Goal: Task Accomplishment & Management: Use online tool/utility

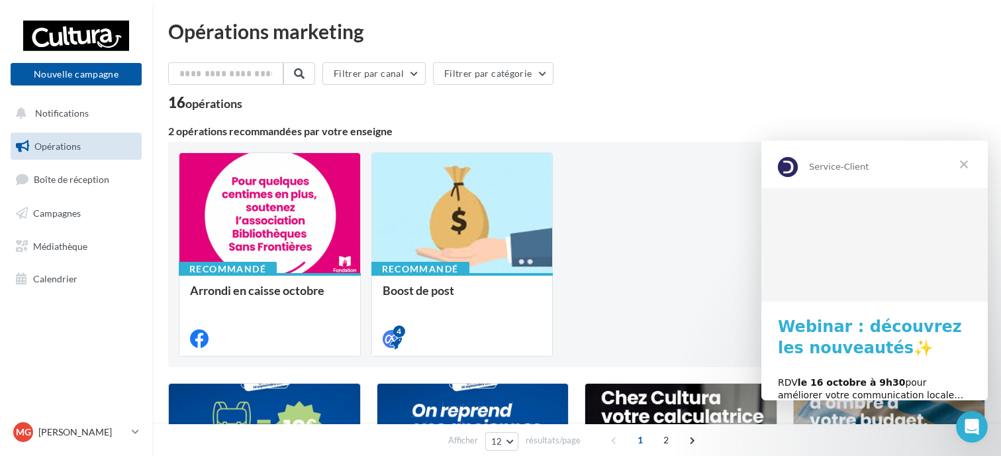
click at [94, 156] on link "Opérations" at bounding box center [76, 146] width 136 height 28
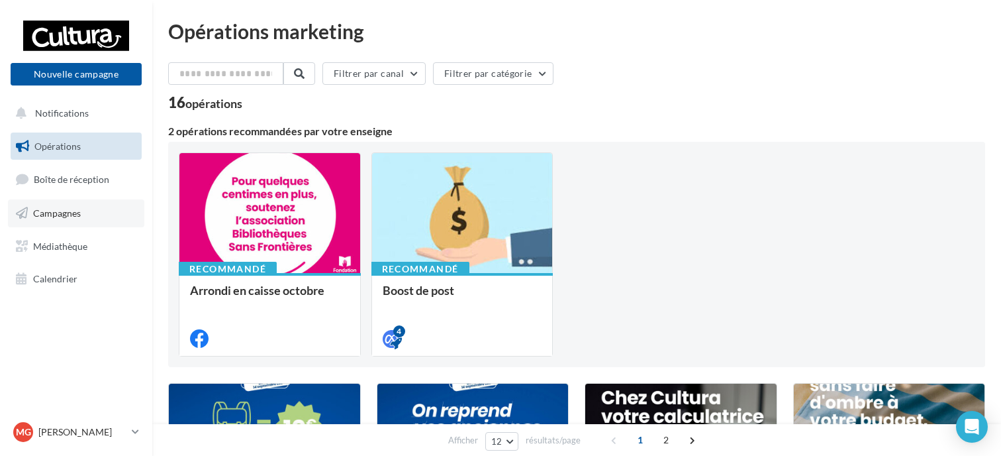
click at [70, 213] on span "Campagnes" at bounding box center [57, 212] width 48 height 11
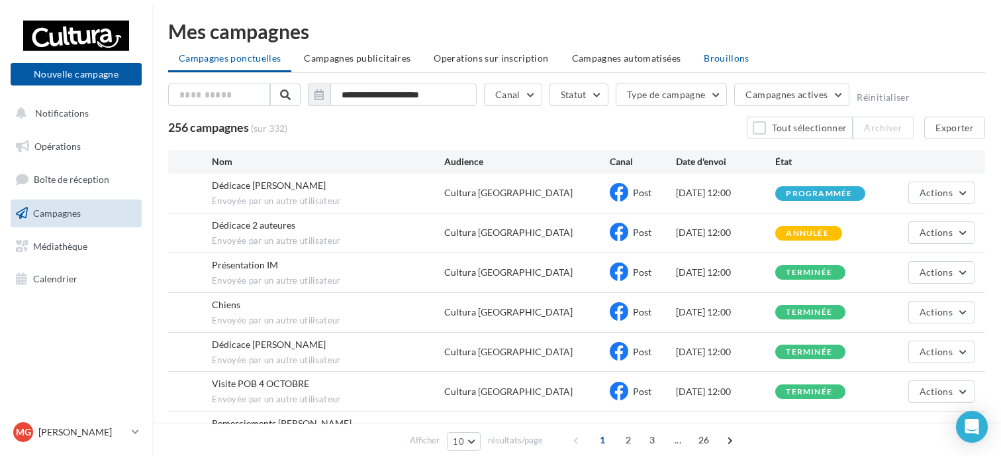
click at [717, 63] on span "Brouillons" at bounding box center [727, 57] width 46 height 11
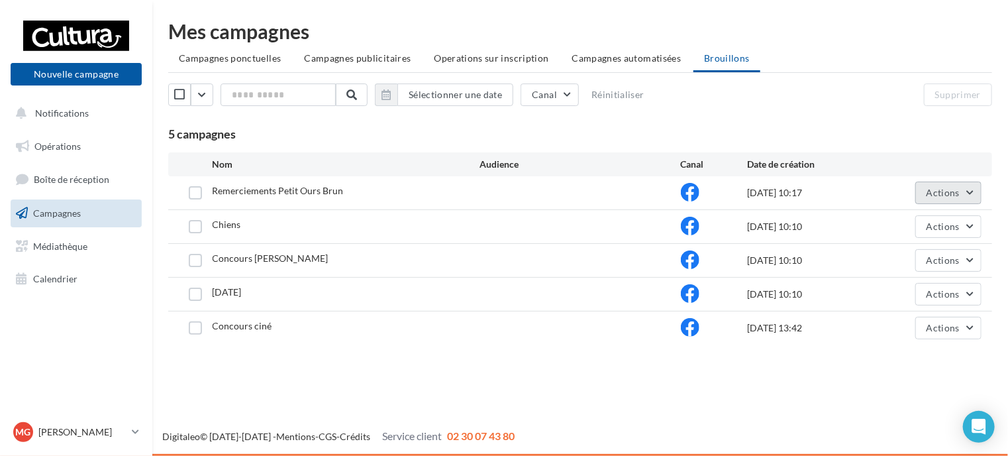
click at [960, 187] on button "Actions" at bounding box center [948, 192] width 66 height 23
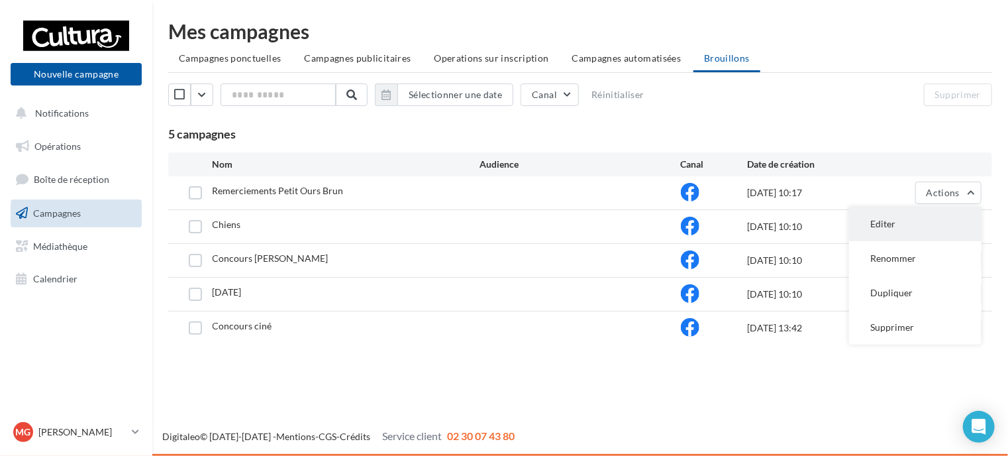
click at [910, 216] on button "Editer" at bounding box center [915, 224] width 132 height 34
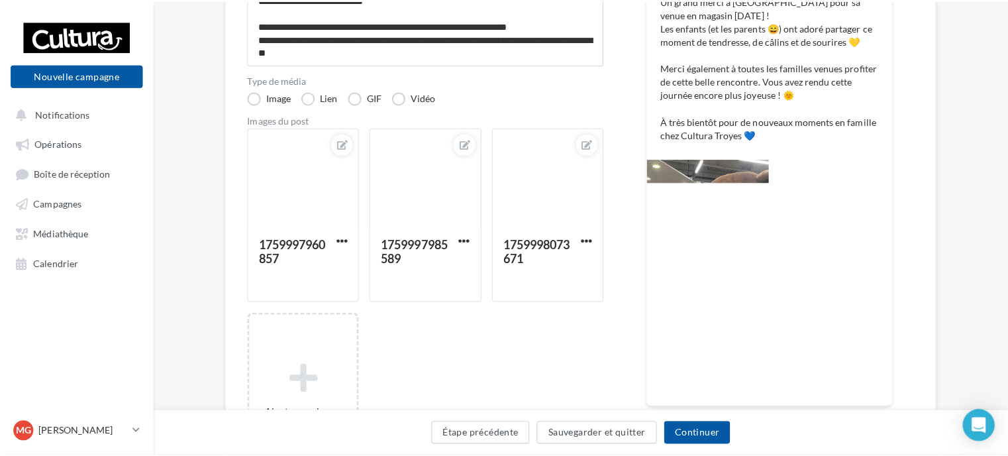
scroll to position [246, 0]
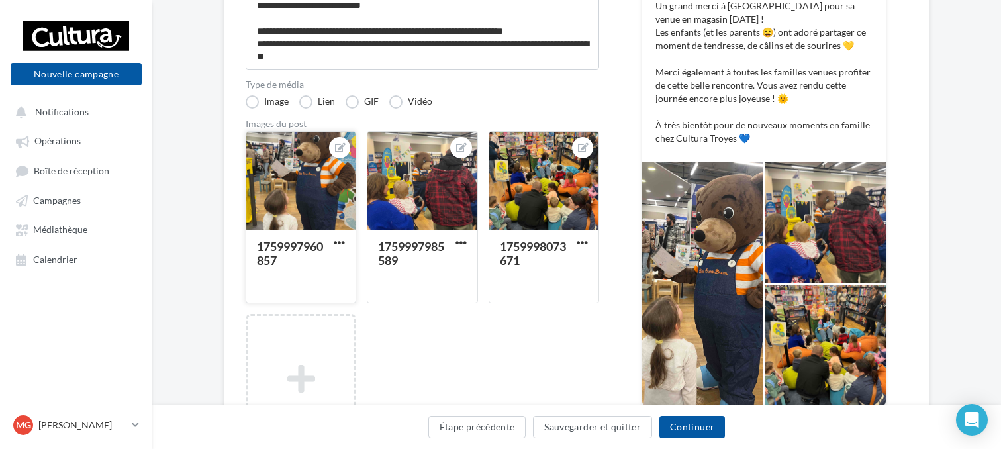
click at [289, 215] on div at bounding box center [300, 181] width 109 height 99
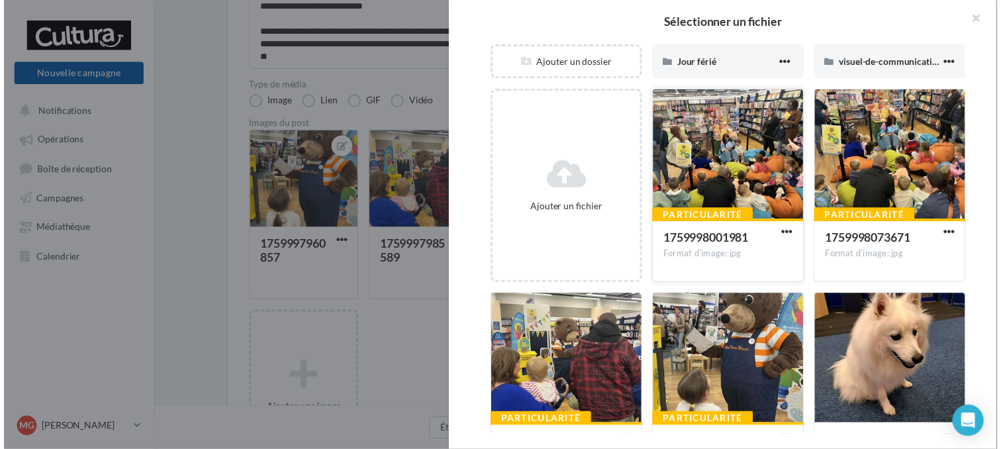
scroll to position [158, 0]
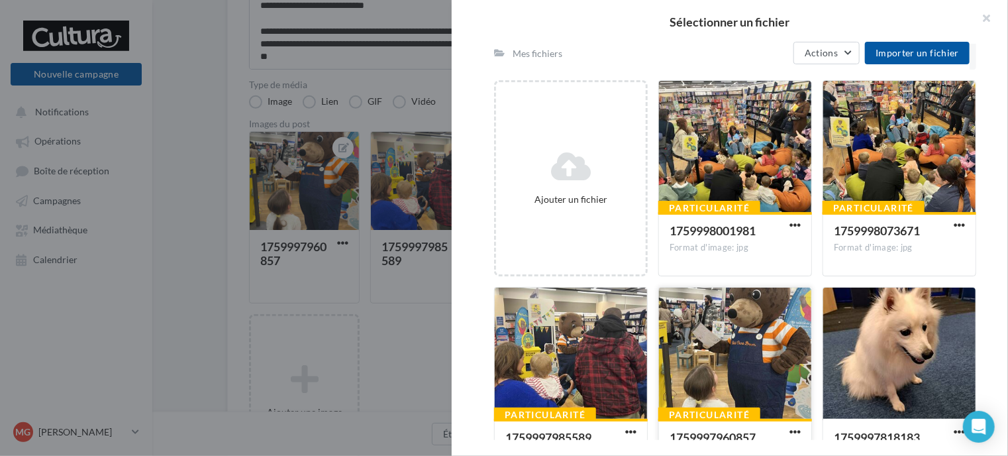
click at [691, 350] on div at bounding box center [735, 353] width 152 height 132
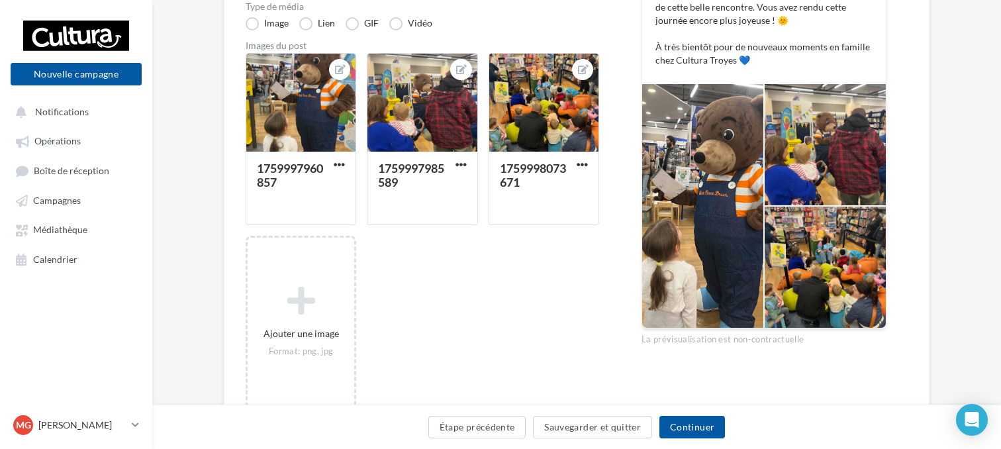
scroll to position [326, 0]
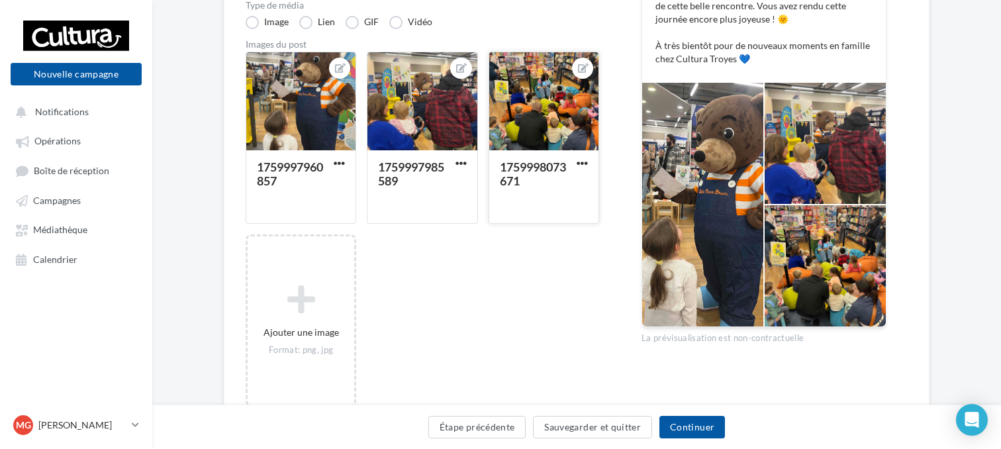
click at [579, 157] on div at bounding box center [582, 163] width 17 height 13
click at [582, 163] on span "button" at bounding box center [582, 163] width 11 height 11
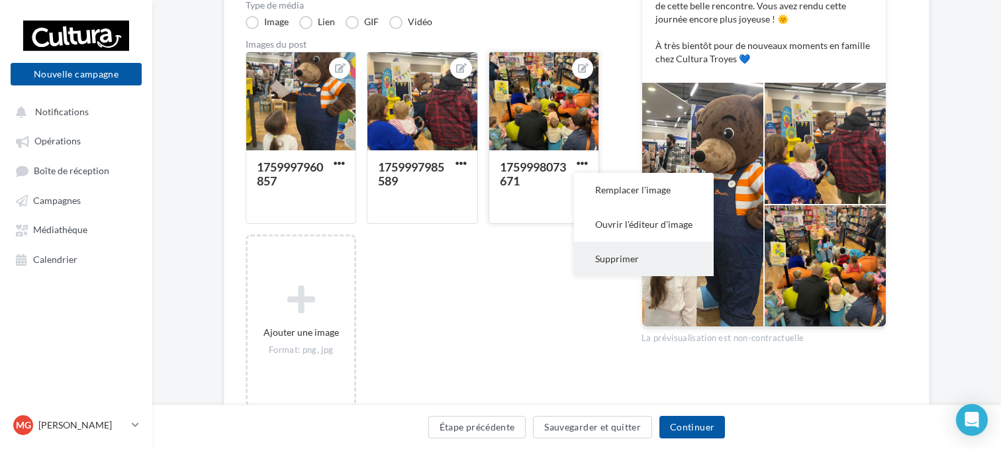
click at [652, 253] on button "Supprimer" at bounding box center [644, 259] width 140 height 34
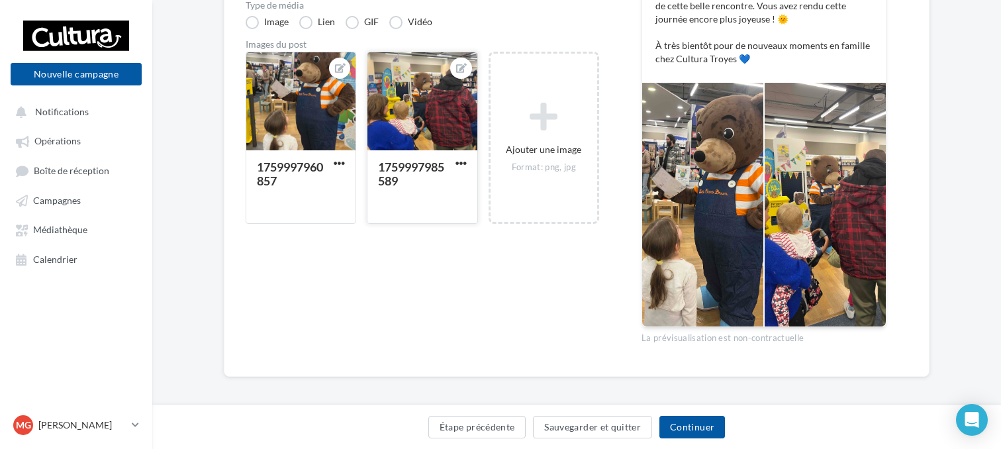
click at [453, 158] on div at bounding box center [461, 164] width 17 height 13
click at [464, 161] on span "button" at bounding box center [461, 163] width 11 height 11
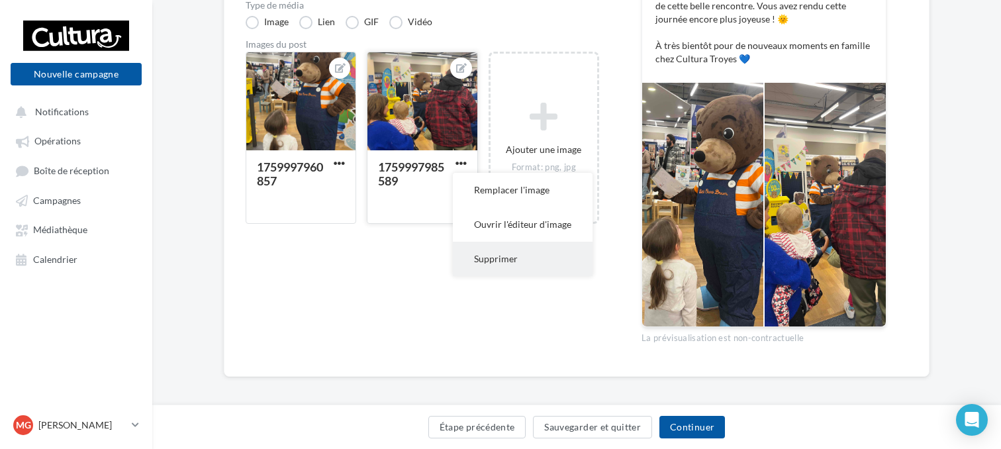
click at [537, 260] on button "Supprimer" at bounding box center [523, 259] width 140 height 34
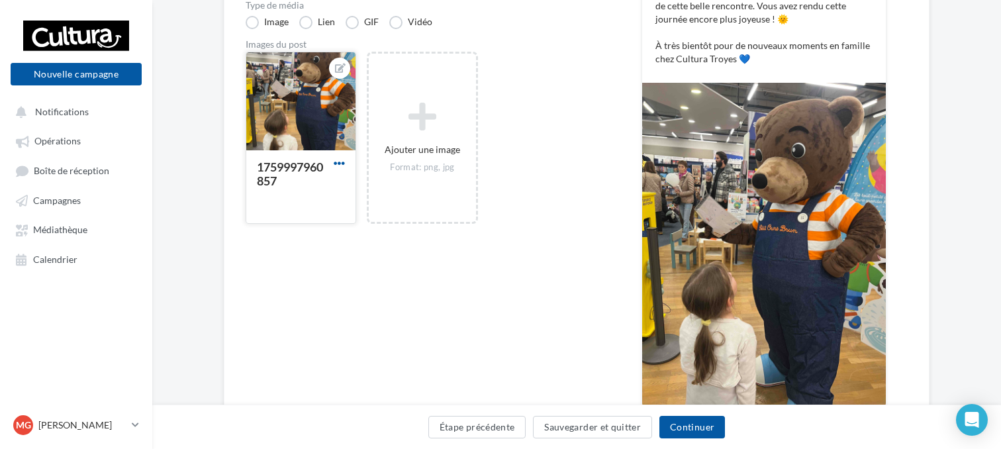
click at [339, 160] on span "button" at bounding box center [339, 163] width 11 height 11
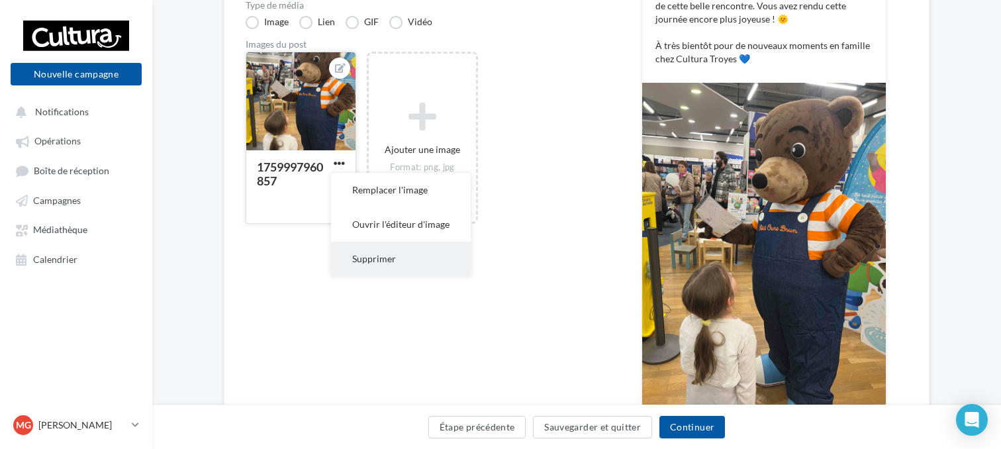
click at [372, 259] on button "Supprimer" at bounding box center [401, 259] width 140 height 34
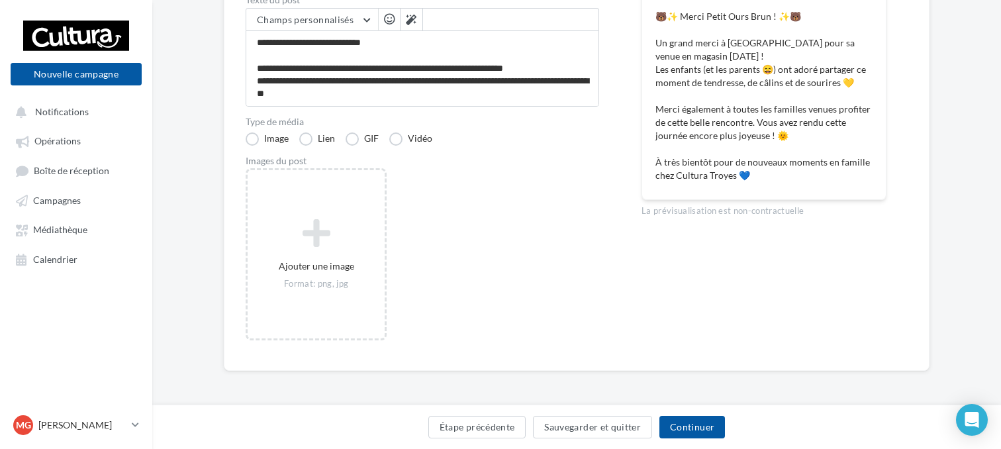
scroll to position [209, 0]
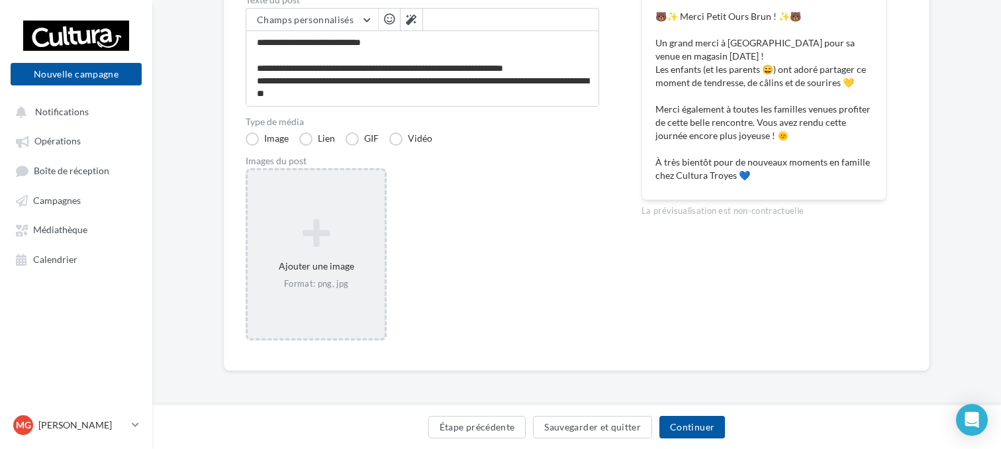
click at [359, 326] on div "Ajouter une image Format: png, jpg" at bounding box center [316, 254] width 141 height 172
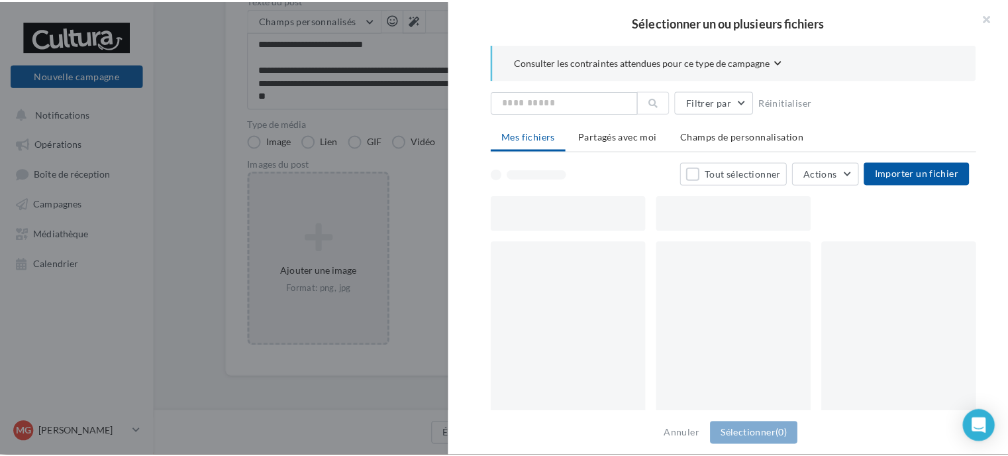
scroll to position [202, 0]
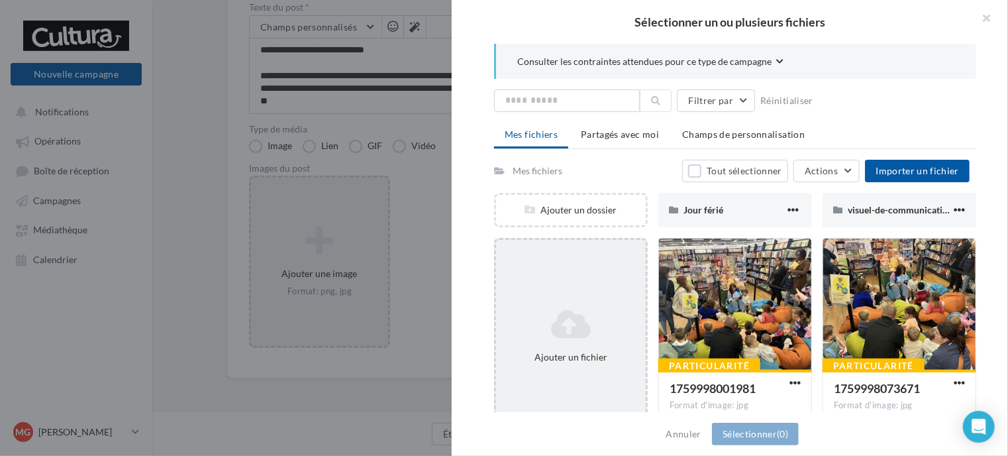
click at [583, 303] on div "Ajouter un fichier" at bounding box center [571, 336] width 150 height 66
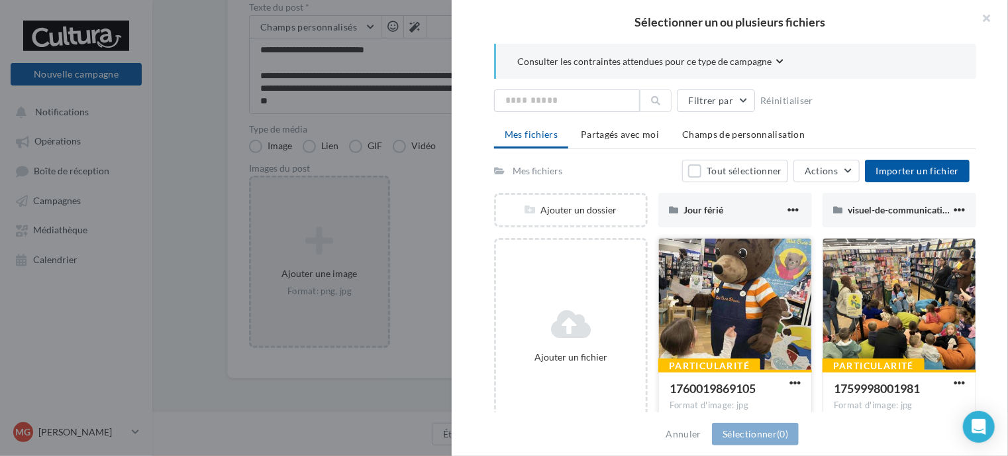
click at [708, 291] on div at bounding box center [735, 304] width 152 height 132
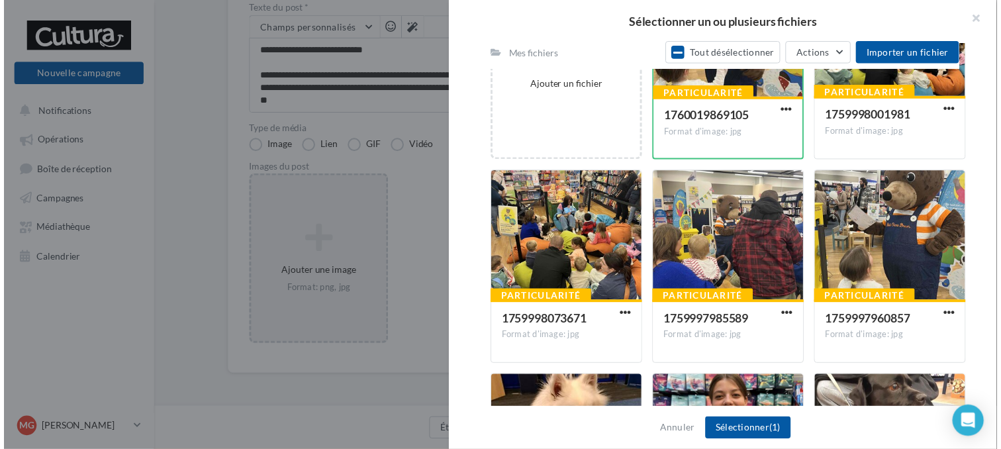
scroll to position [273, 0]
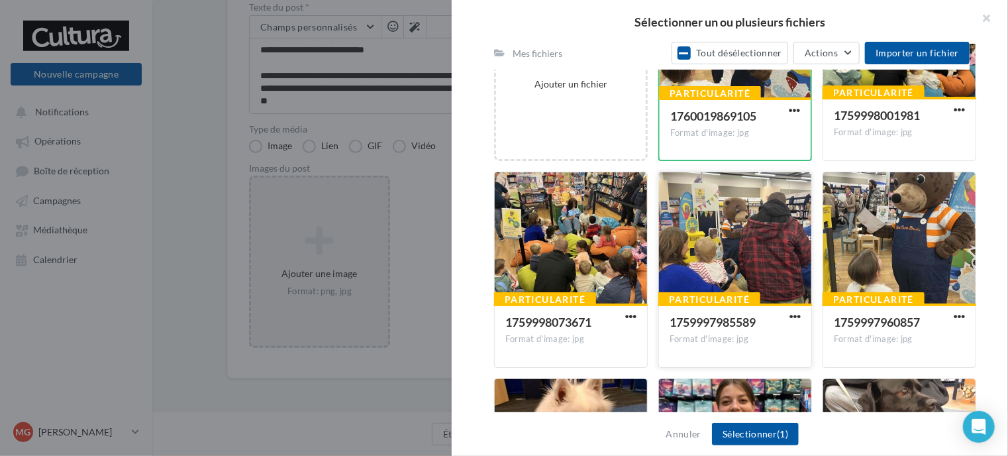
click at [724, 252] on div at bounding box center [735, 238] width 152 height 132
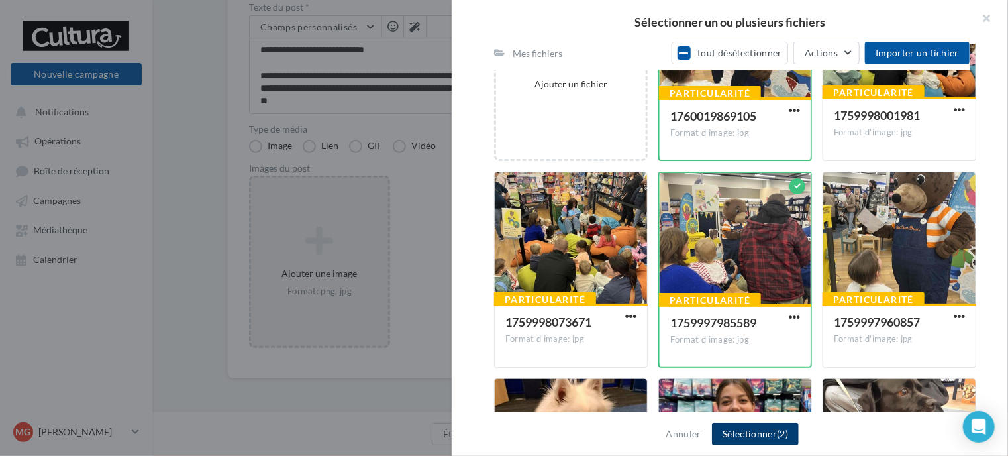
click at [774, 439] on button "Sélectionner (2)" at bounding box center [755, 434] width 87 height 23
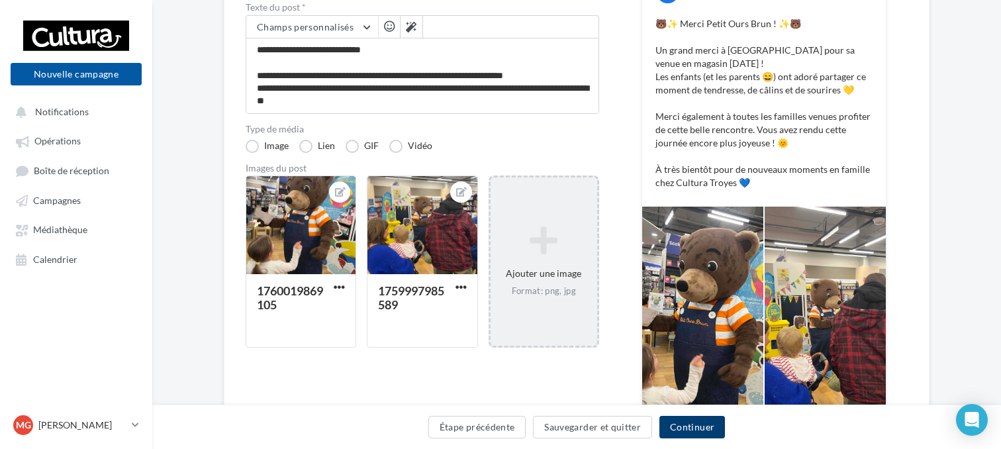
click at [694, 430] on button "Continuer" at bounding box center [693, 427] width 66 height 23
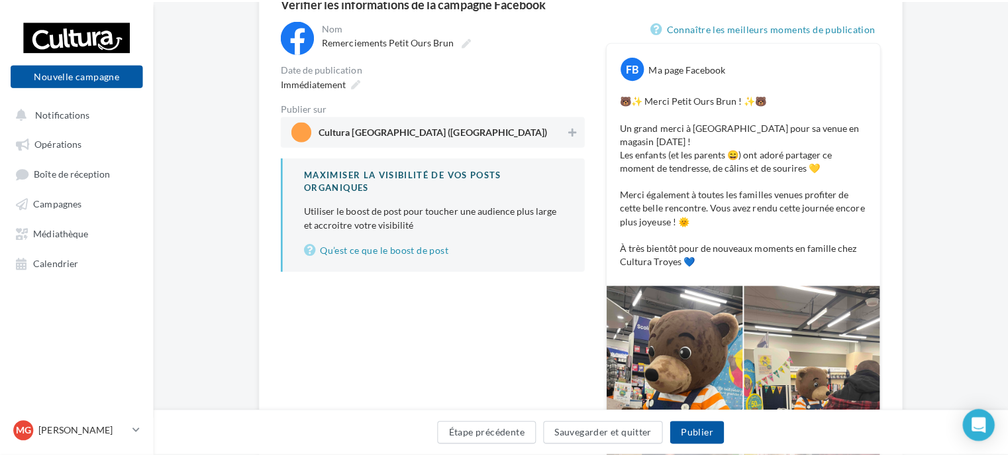
scroll to position [150, 0]
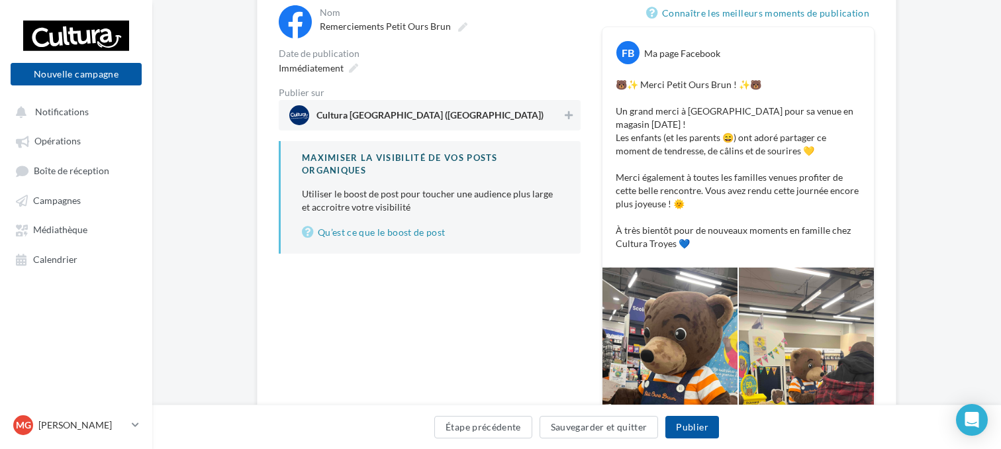
click at [534, 122] on span "Cultura Troyes (Saint-Parres-aux-Tertres)" at bounding box center [425, 115] width 273 height 20
click at [346, 70] on div "Immédiatement" at bounding box center [317, 67] width 87 height 19
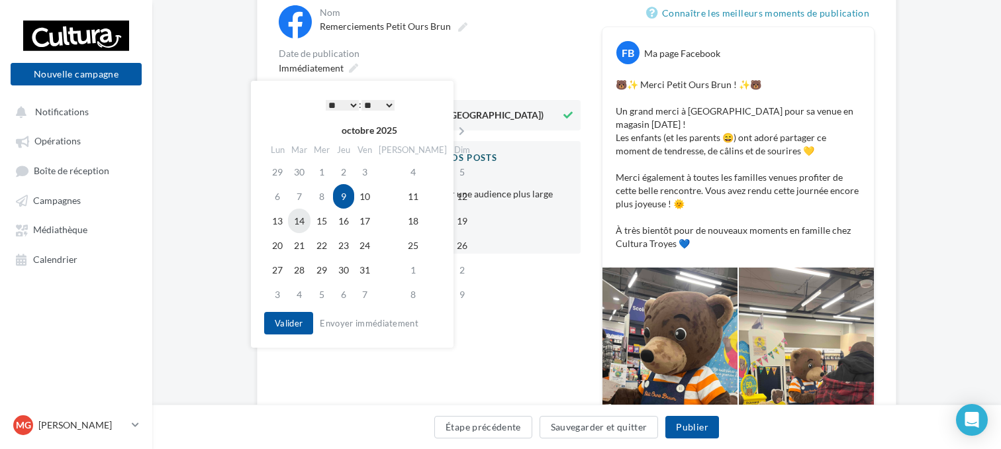
click at [302, 221] on td "14" at bounding box center [299, 221] width 23 height 25
click at [340, 103] on select "* * * * * * * * * * ** ** ** ** ** ** ** ** ** ** ** ** ** **" at bounding box center [342, 105] width 33 height 11
click at [280, 330] on button "Valider" at bounding box center [288, 323] width 49 height 23
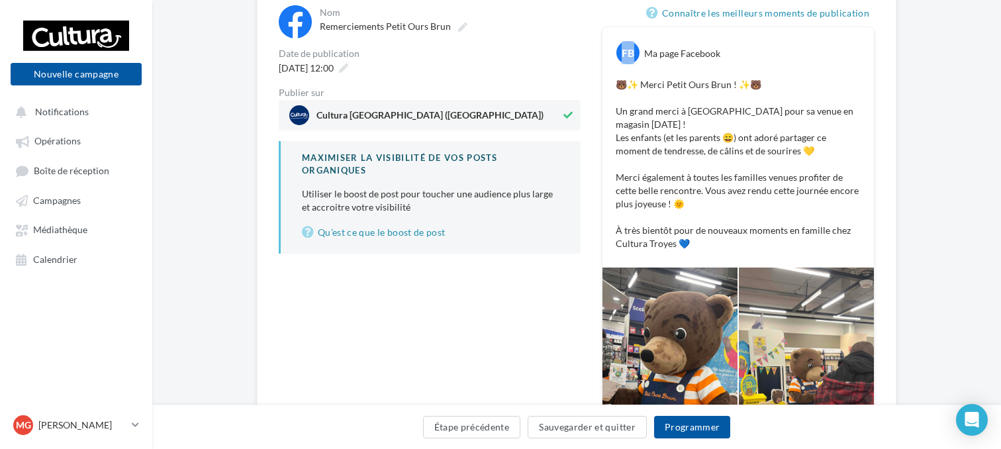
click at [280, 330] on div "**********" at bounding box center [430, 281] width 302 height 552
click at [697, 418] on button "Programmer" at bounding box center [692, 427] width 77 height 23
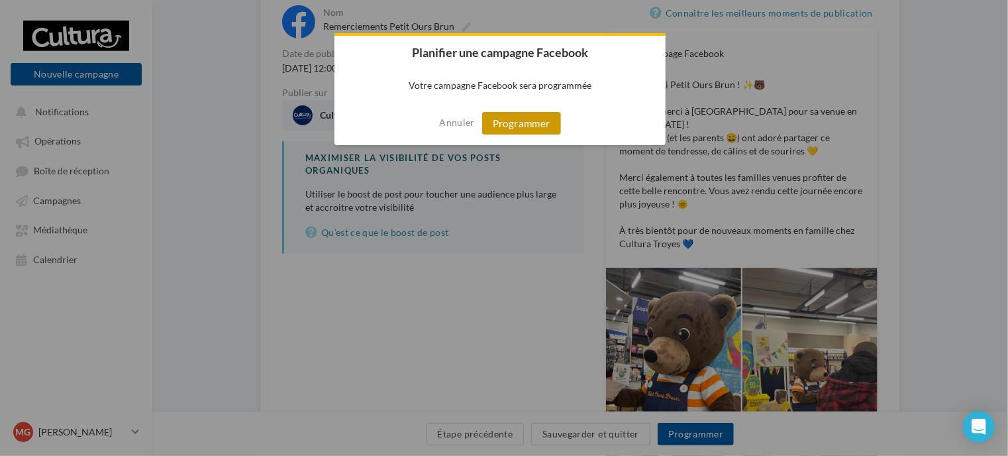
click at [541, 119] on button "Programmer" at bounding box center [521, 123] width 79 height 23
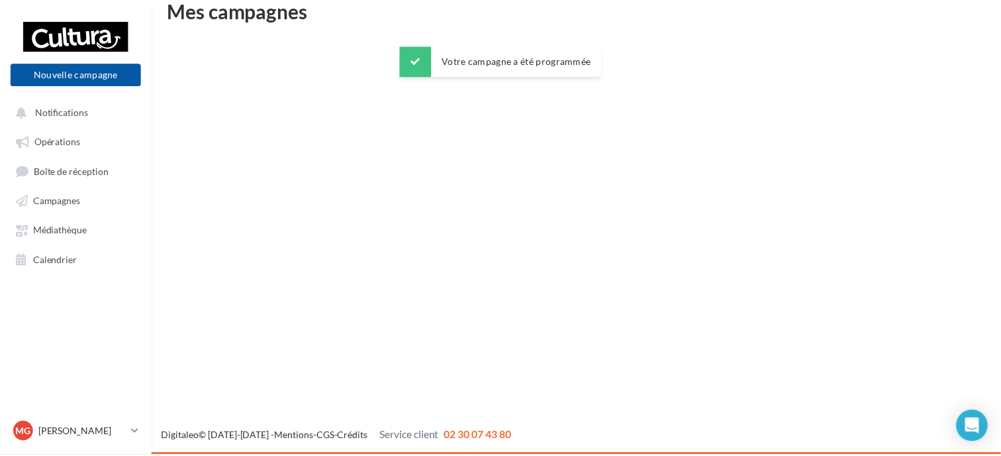
scroll to position [21, 0]
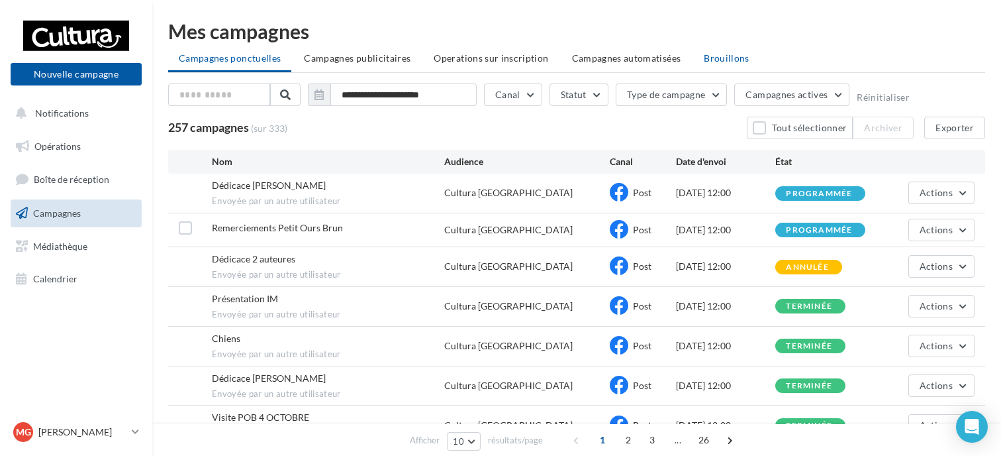
click at [725, 58] on span "Brouillons" at bounding box center [727, 57] width 46 height 11
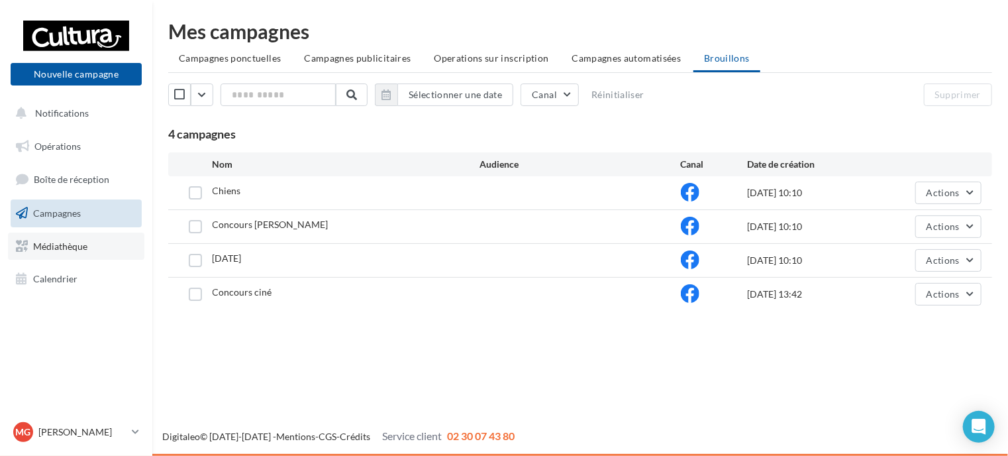
click at [93, 236] on link "Médiathèque" at bounding box center [76, 246] width 136 height 28
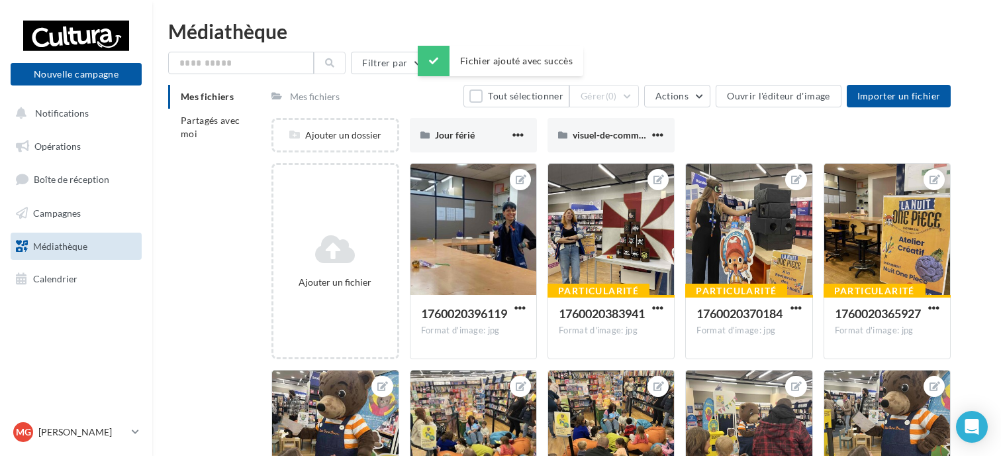
click at [664, 52] on div "Filtrer par" at bounding box center [576, 63] width 817 height 23
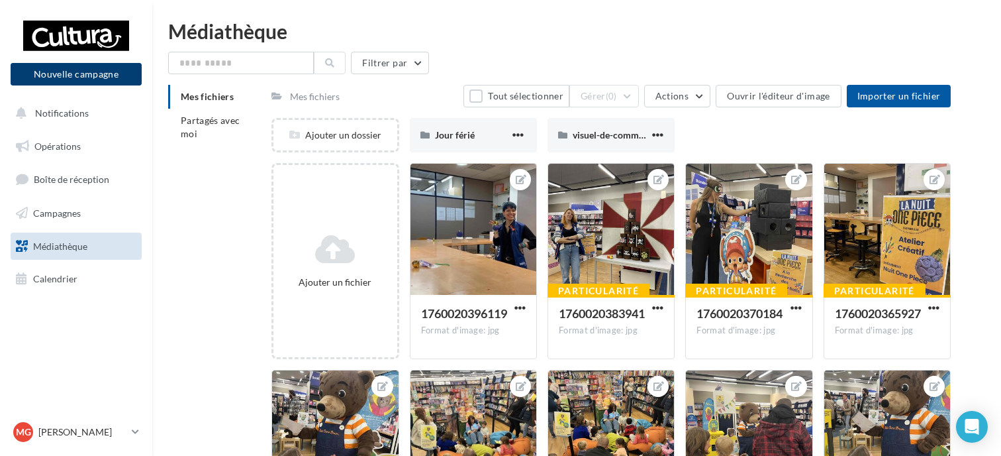
click at [79, 79] on button "Nouvelle campagne" at bounding box center [76, 74] width 131 height 23
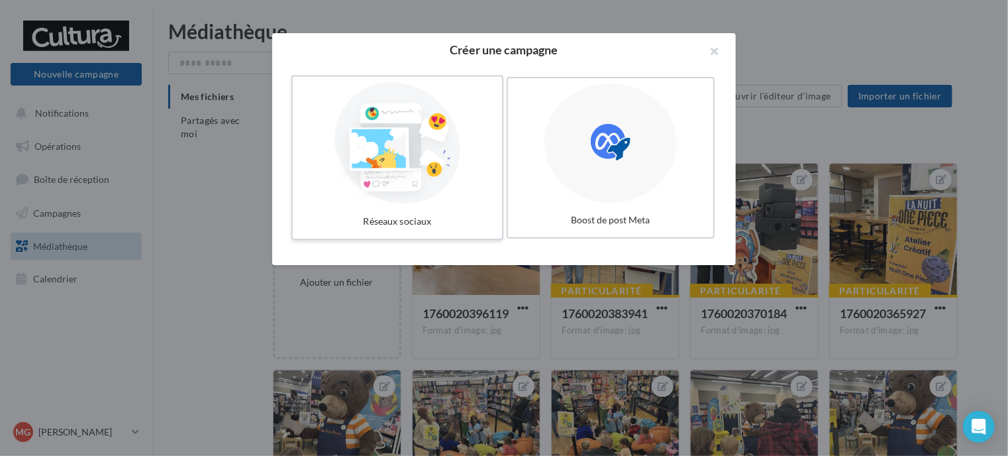
click at [393, 159] on div at bounding box center [397, 143] width 199 height 122
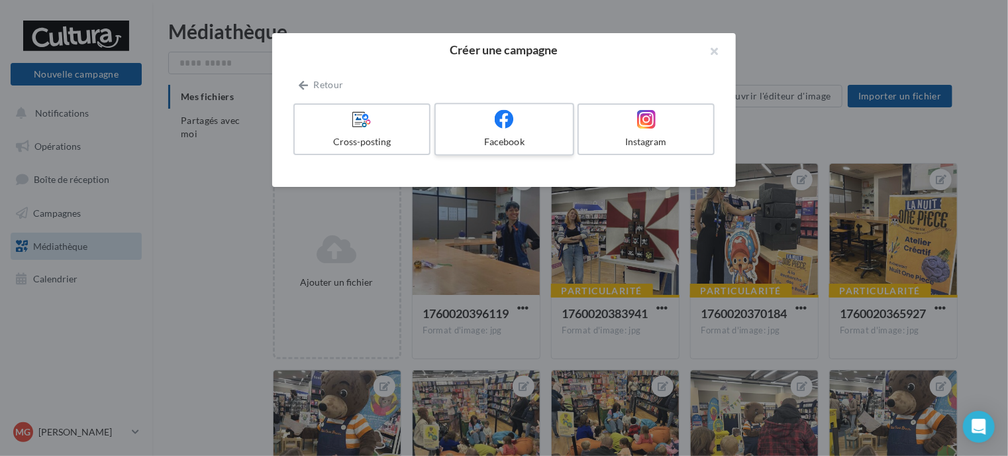
click at [510, 150] on label "Facebook" at bounding box center [504, 129] width 140 height 53
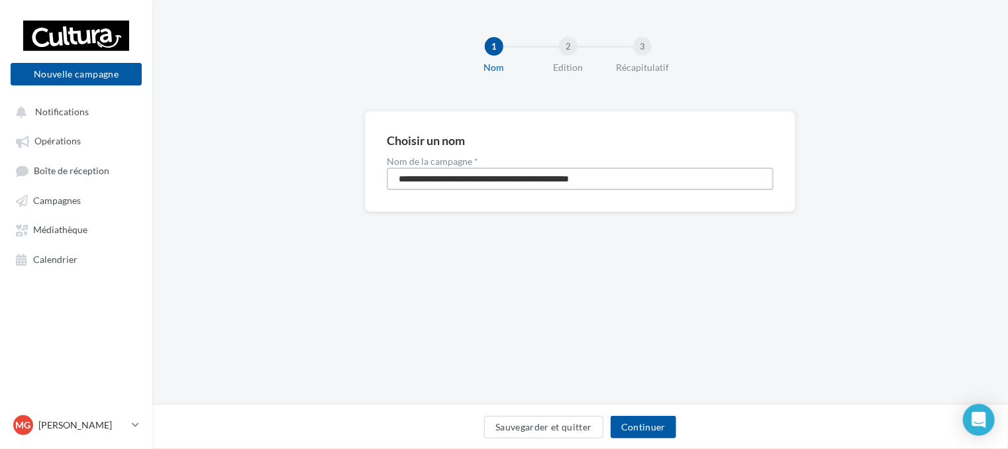
drag, startPoint x: 638, startPoint y: 182, endPoint x: 396, endPoint y: 185, distance: 242.4
click at [396, 185] on input "**********" at bounding box center [580, 179] width 387 height 23
type input "**********"
click at [642, 430] on button "Continuer" at bounding box center [644, 427] width 66 height 23
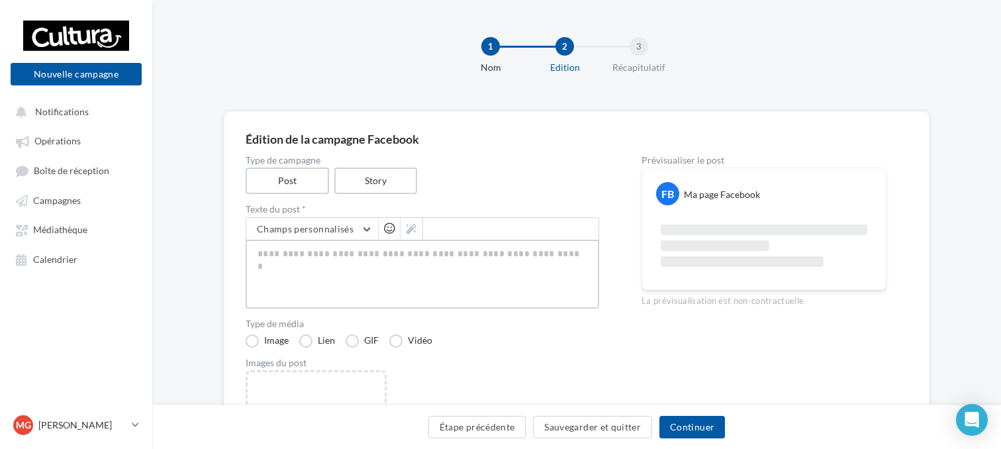
click at [412, 251] on textarea at bounding box center [423, 274] width 354 height 69
paste textarea "**********"
type textarea "**********"
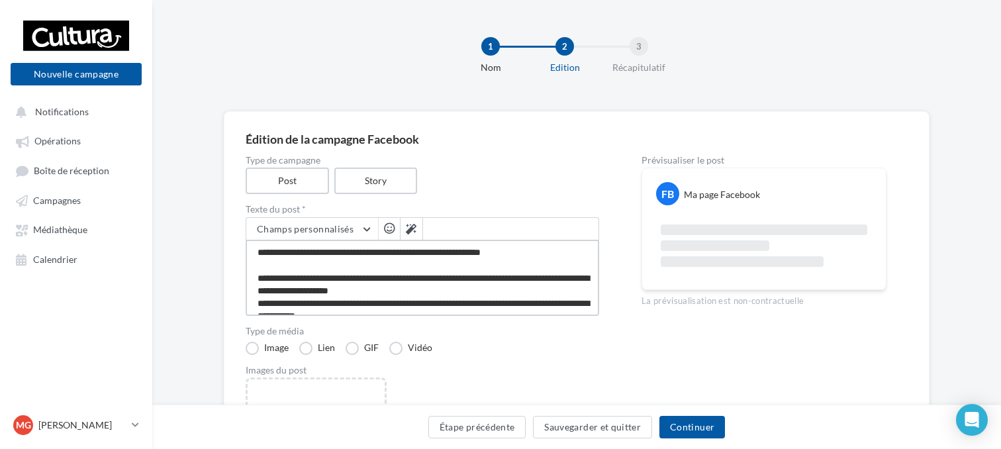
type textarea "**********"
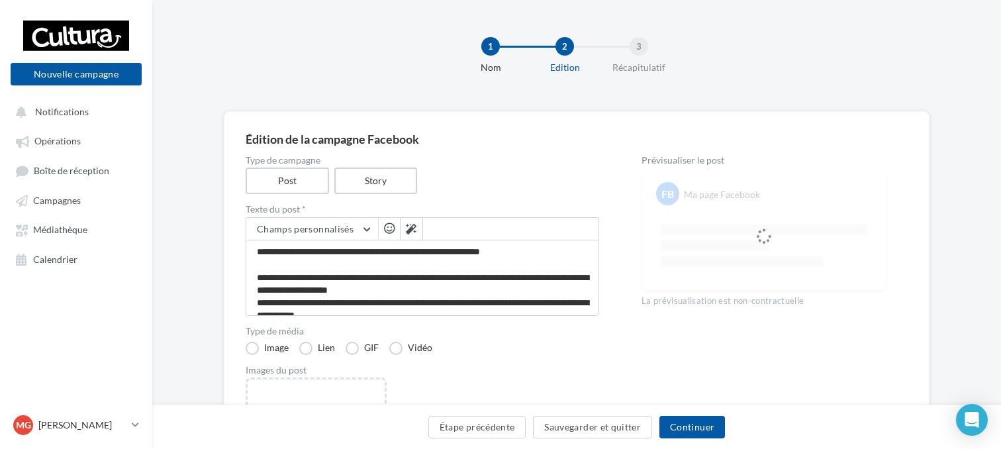
click at [596, 325] on div "**********" at bounding box center [423, 357] width 354 height 403
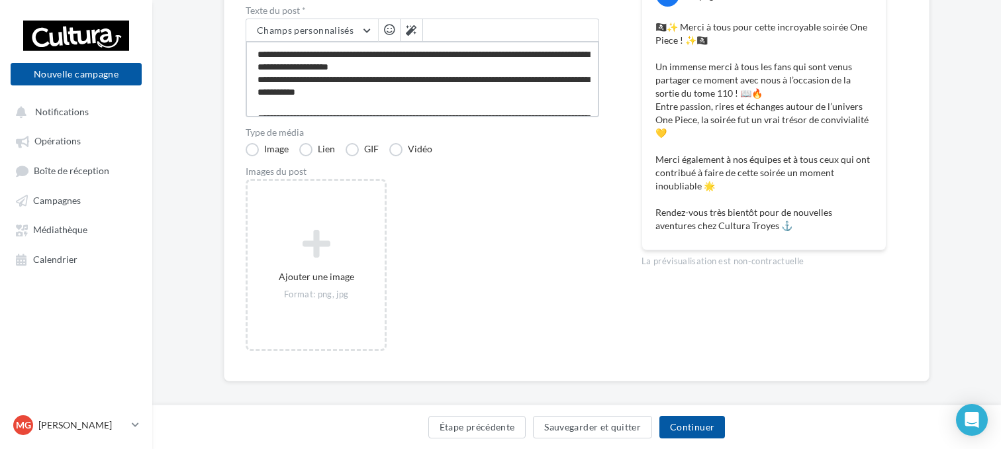
scroll to position [26, 0]
drag, startPoint x: 376, startPoint y: 94, endPoint x: 256, endPoint y: 75, distance: 120.7
click at [256, 75] on textarea "**********" at bounding box center [423, 79] width 354 height 76
type textarea "**********"
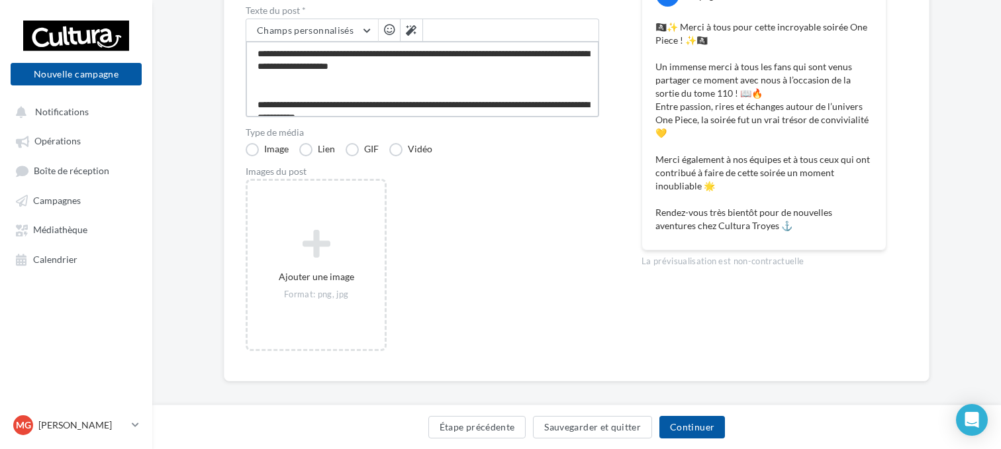
type textarea "**********"
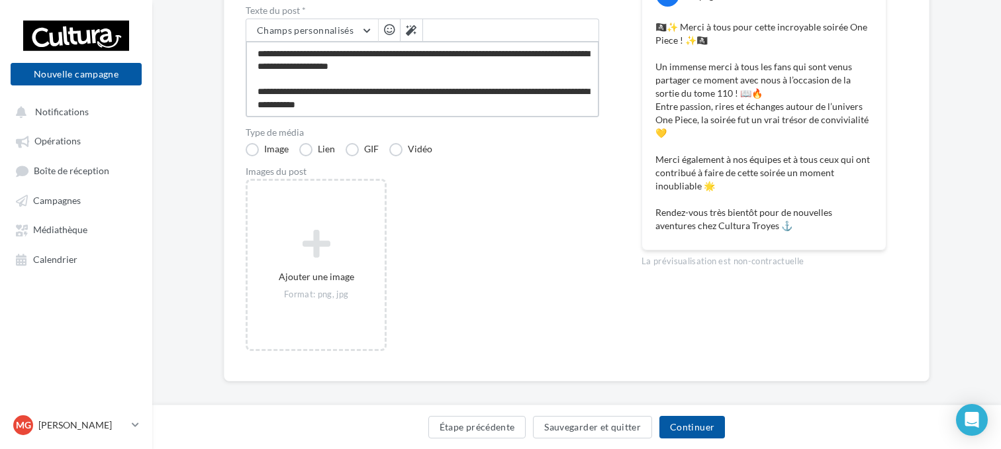
scroll to position [13, 0]
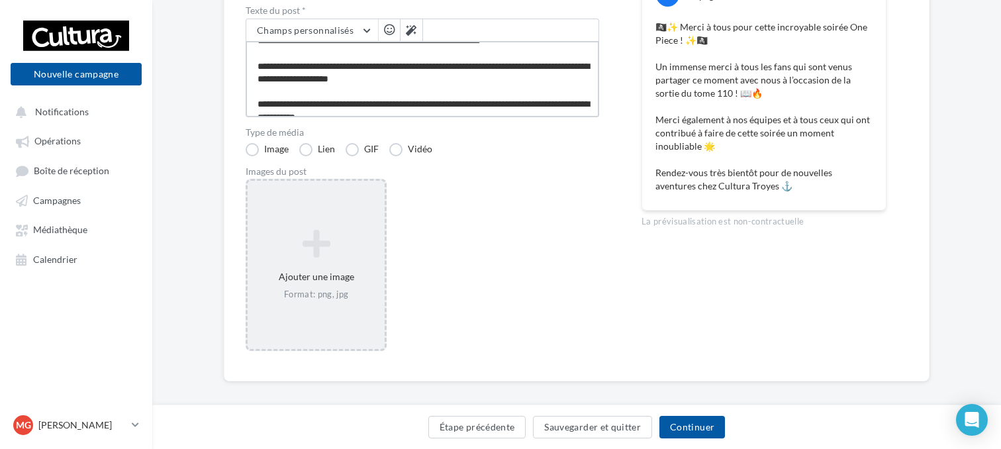
type textarea "**********"
click at [281, 252] on icon at bounding box center [316, 244] width 126 height 32
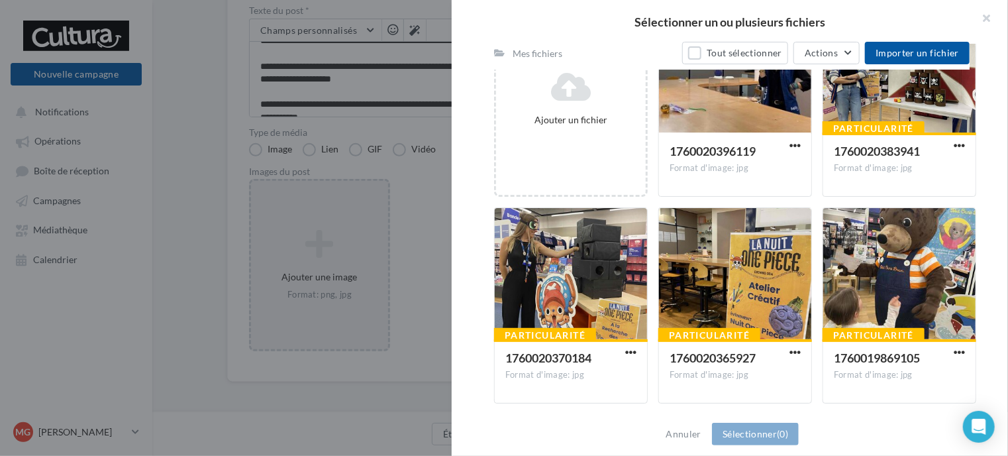
scroll to position [241, 0]
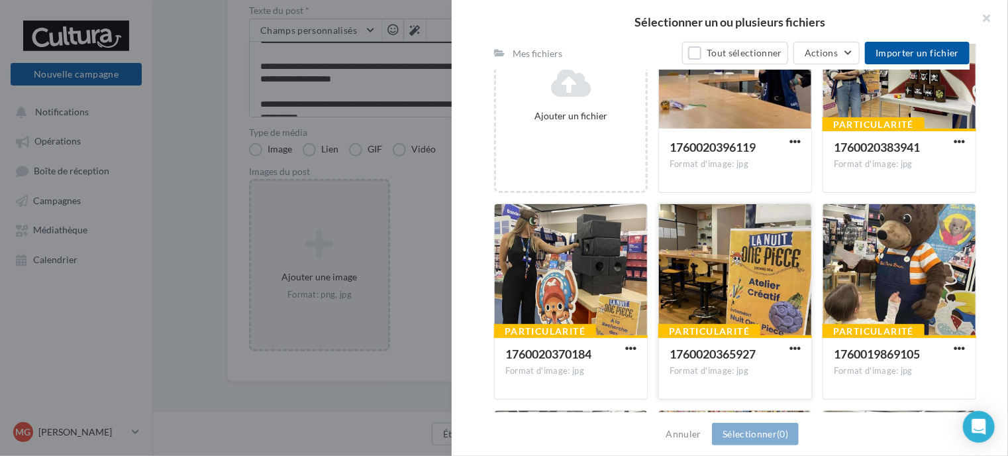
click at [763, 234] on div at bounding box center [735, 270] width 152 height 132
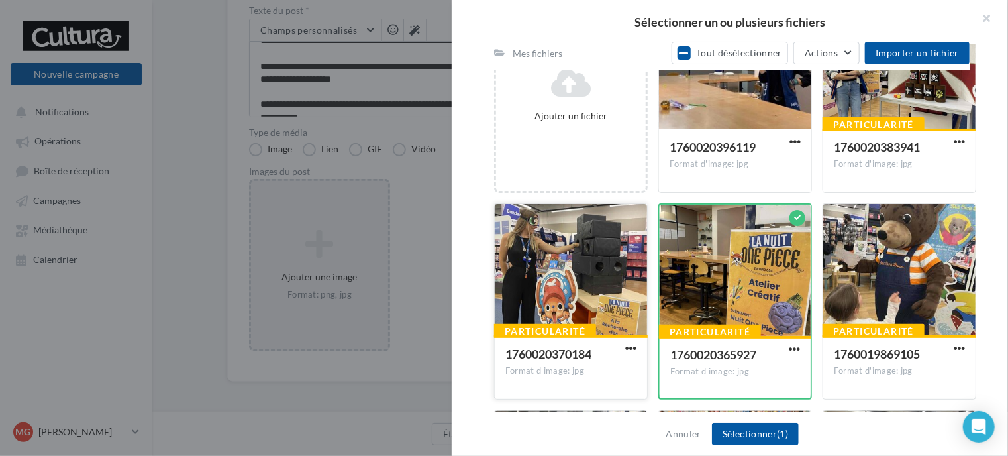
click at [587, 260] on div at bounding box center [571, 270] width 152 height 132
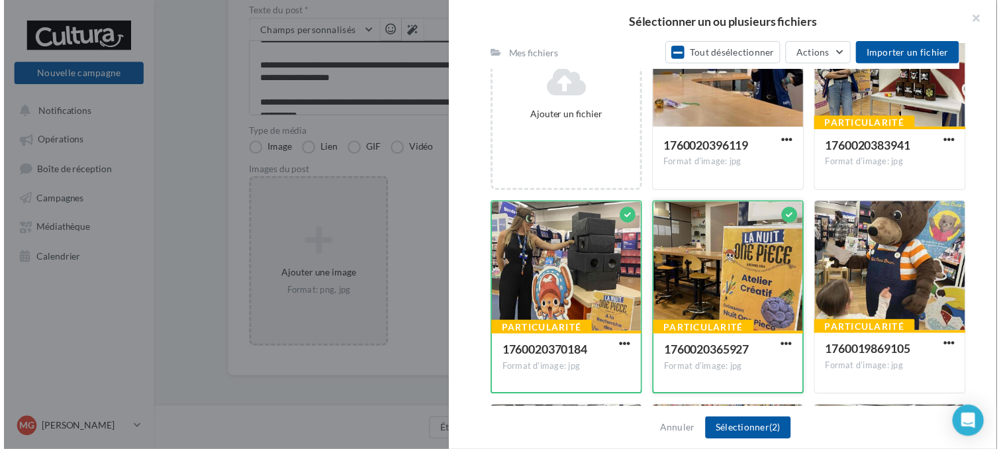
scroll to position [225, 0]
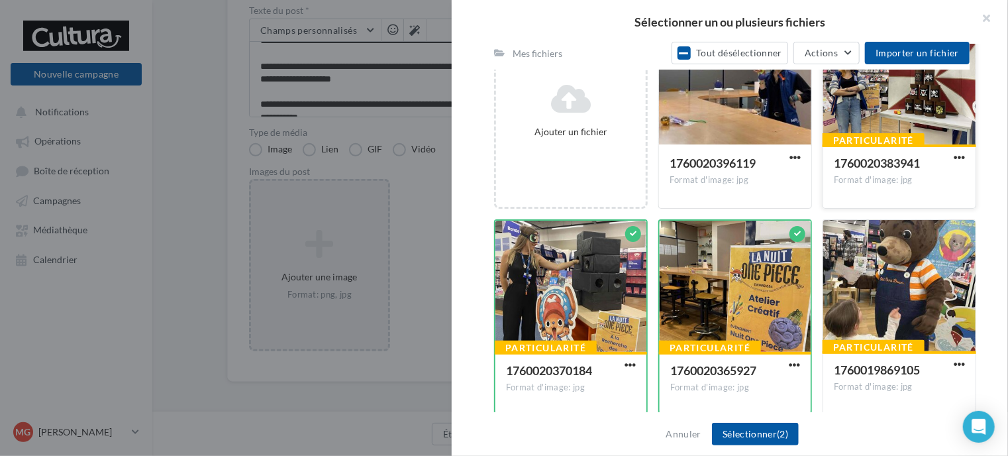
click at [872, 118] on div at bounding box center [899, 79] width 152 height 132
click at [758, 115] on div at bounding box center [735, 79] width 152 height 132
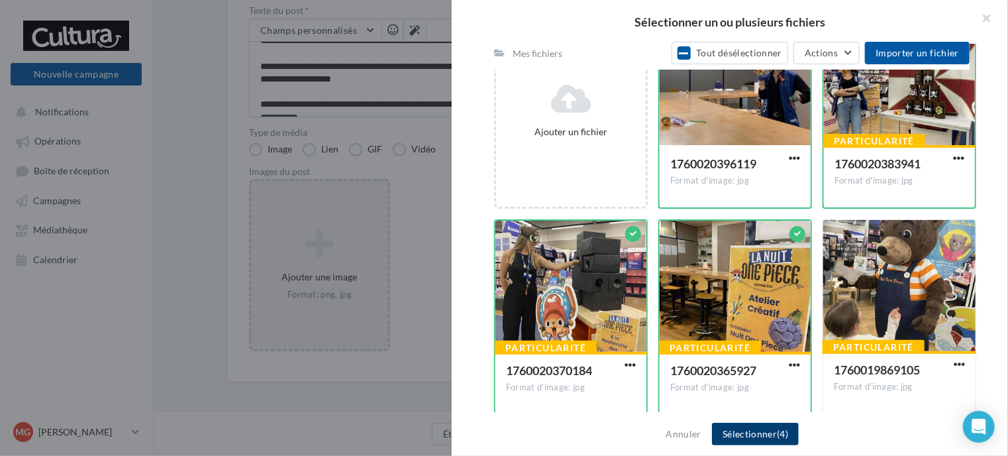
click at [744, 423] on button "Sélectionner (4)" at bounding box center [755, 434] width 87 height 23
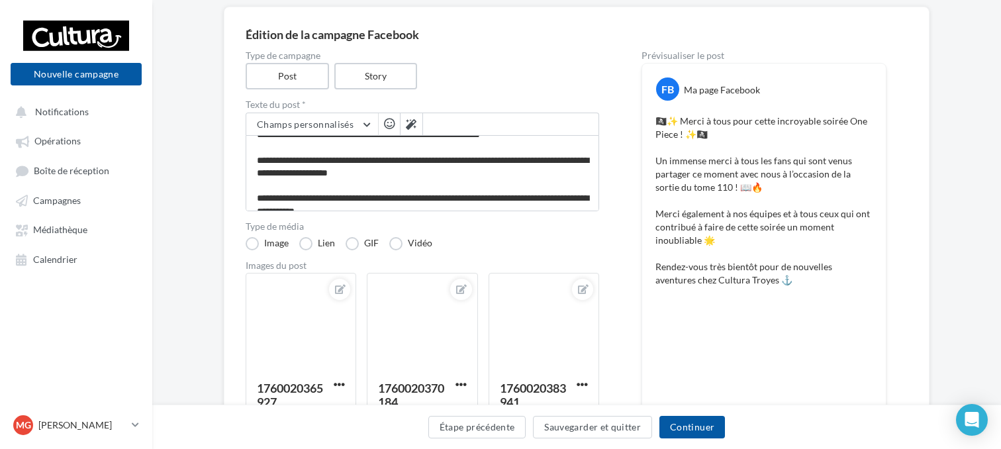
scroll to position [103, 0]
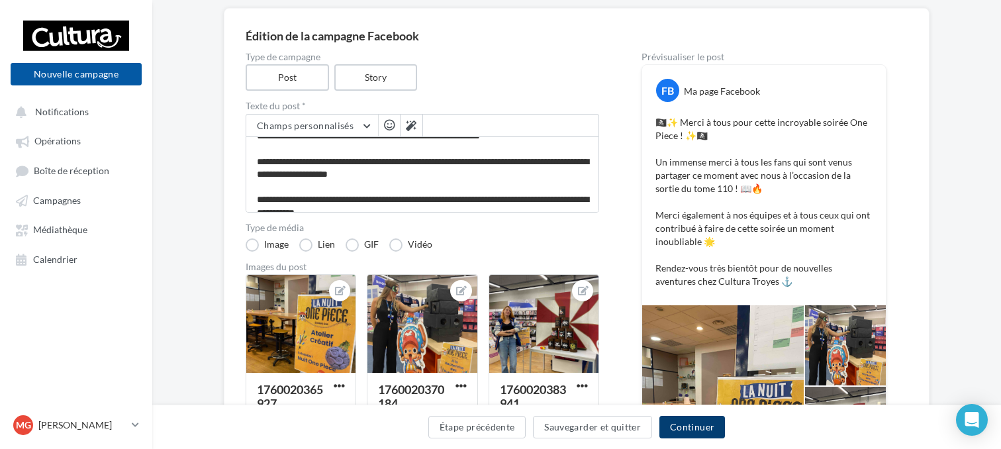
click at [697, 425] on button "Continuer" at bounding box center [693, 427] width 66 height 23
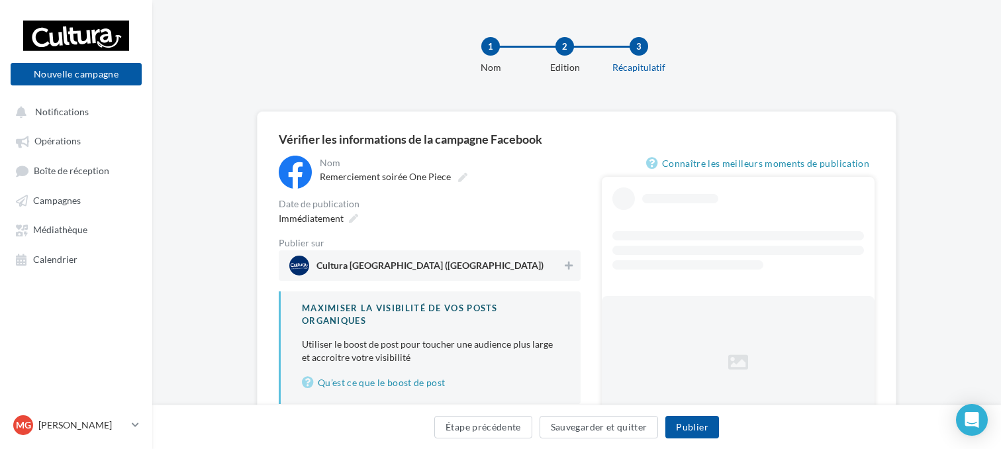
click at [509, 267] on span "Cultura Troyes (Saint-Parres-aux-Tertres)" at bounding box center [425, 266] width 273 height 20
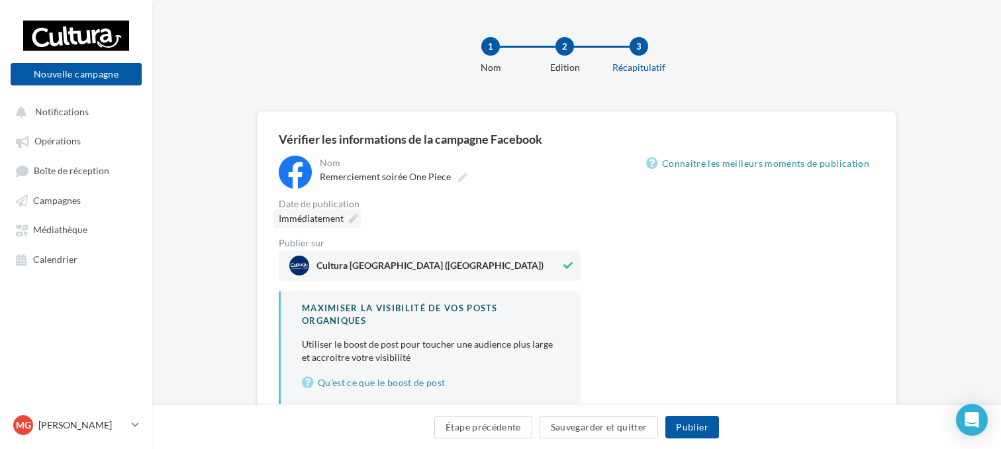
click at [338, 221] on span "Immédiatement" at bounding box center [311, 218] width 65 height 11
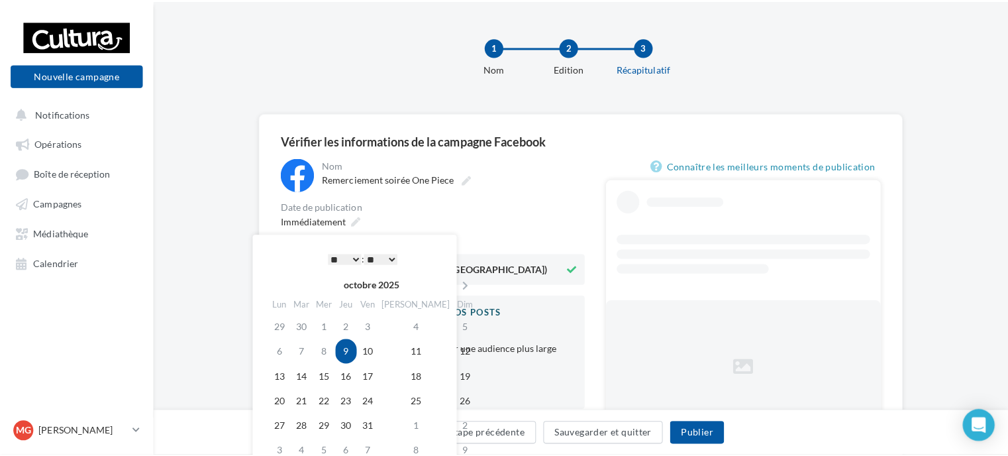
scroll to position [90, 0]
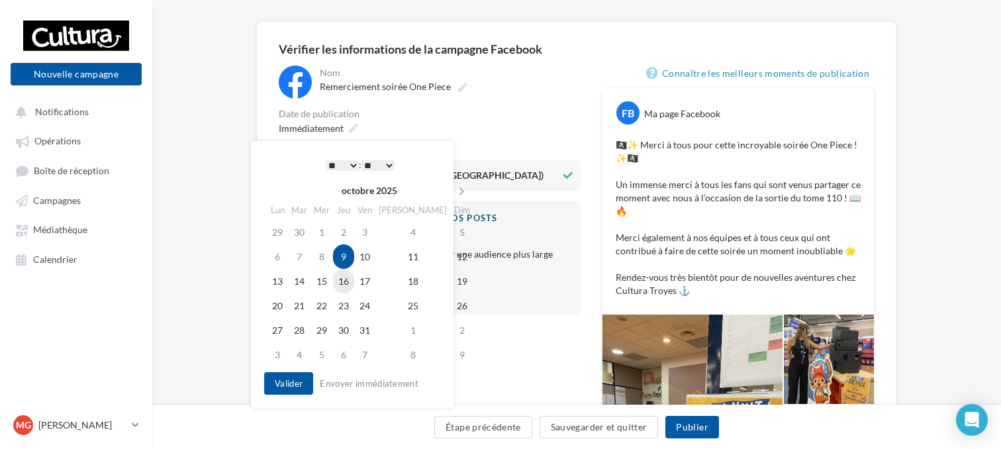
click at [348, 284] on td "16" at bounding box center [343, 281] width 21 height 25
click at [303, 281] on td "14" at bounding box center [299, 281] width 23 height 25
click at [354, 276] on td "16" at bounding box center [343, 281] width 21 height 25
click at [336, 160] on select "* * * * * * * * * * ** ** ** ** ** ** ** ** ** ** ** ** ** **" at bounding box center [342, 165] width 33 height 11
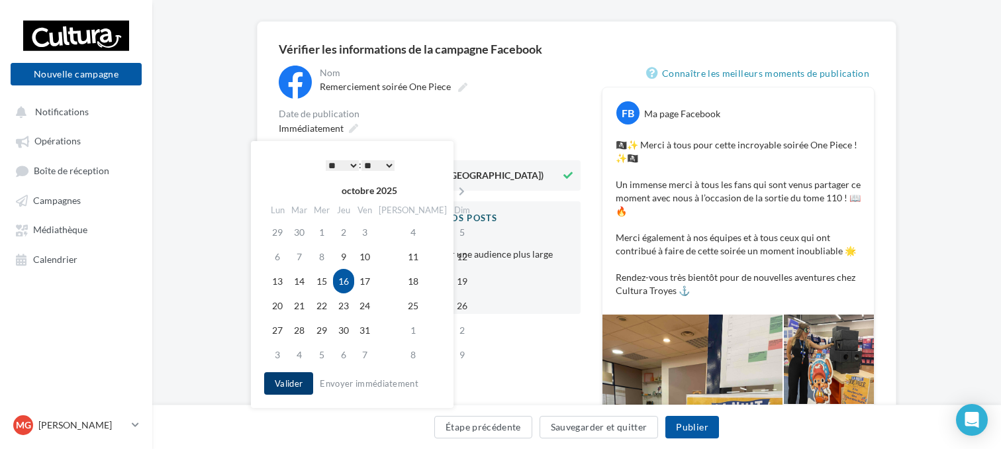
click at [277, 382] on button "Valider" at bounding box center [288, 383] width 49 height 23
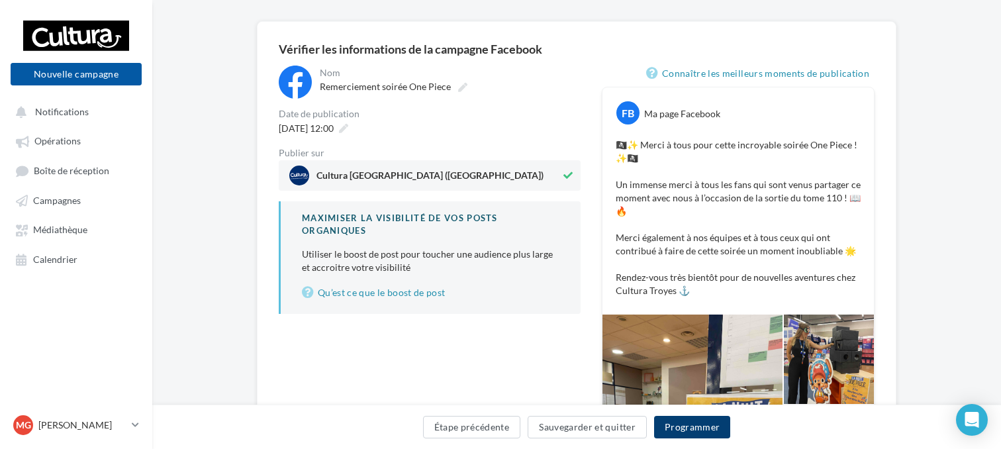
click at [686, 424] on button "Programmer" at bounding box center [692, 427] width 77 height 23
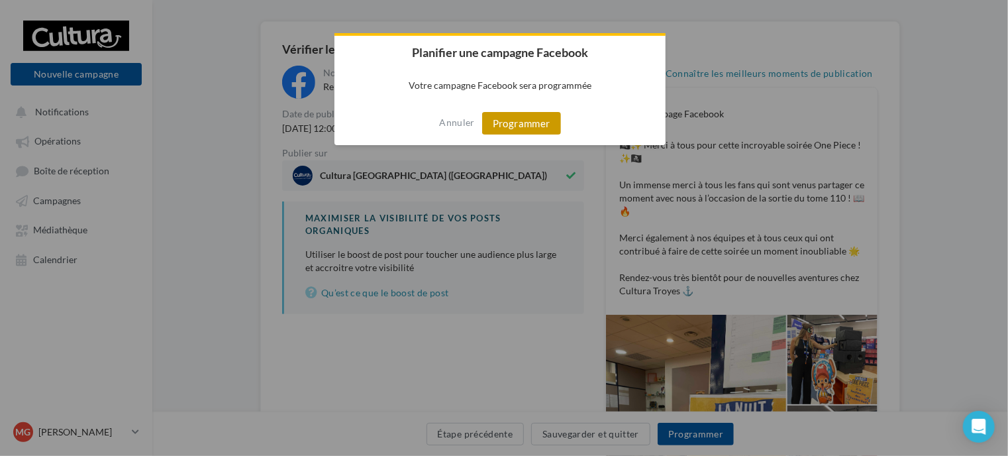
click at [548, 121] on button "Programmer" at bounding box center [521, 123] width 79 height 23
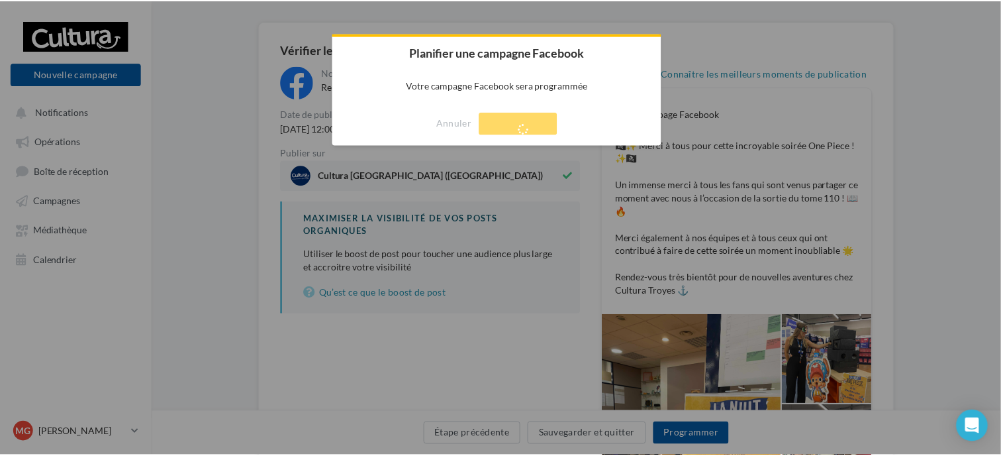
scroll to position [21, 0]
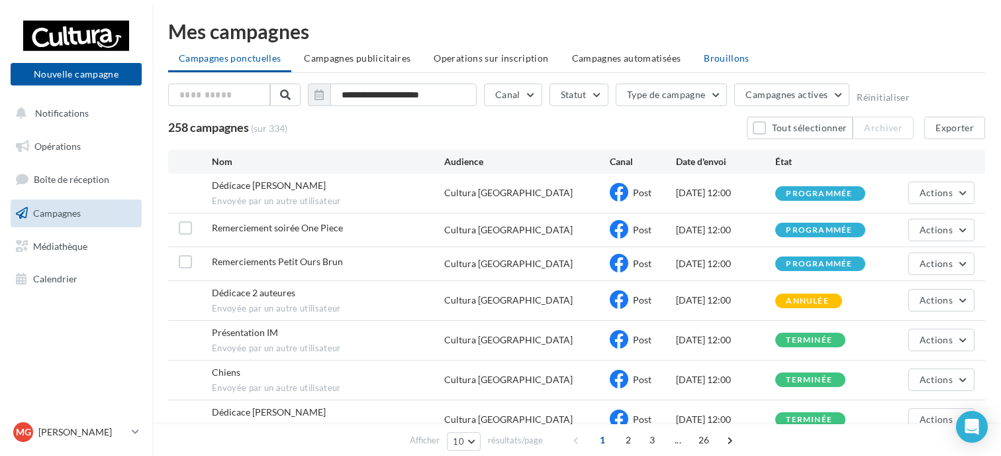
click at [705, 65] on li "Brouillons" at bounding box center [726, 58] width 67 height 24
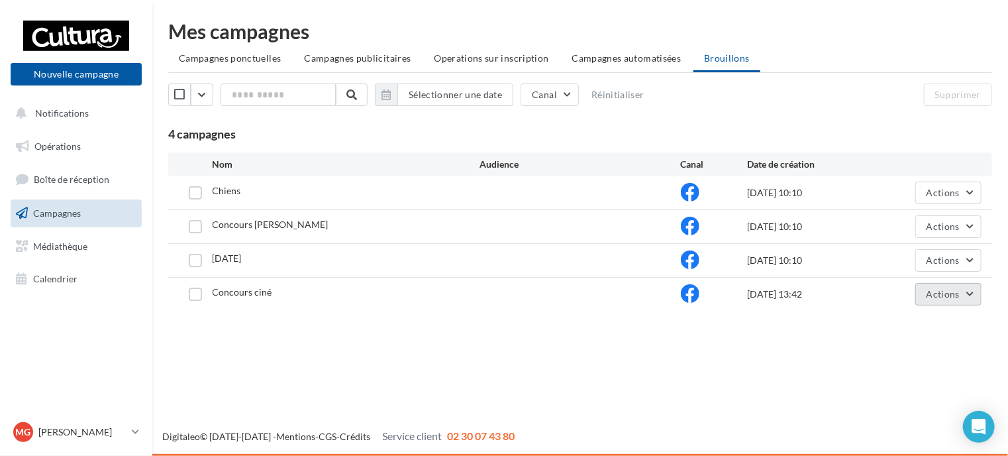
click at [942, 301] on button "Actions" at bounding box center [948, 294] width 66 height 23
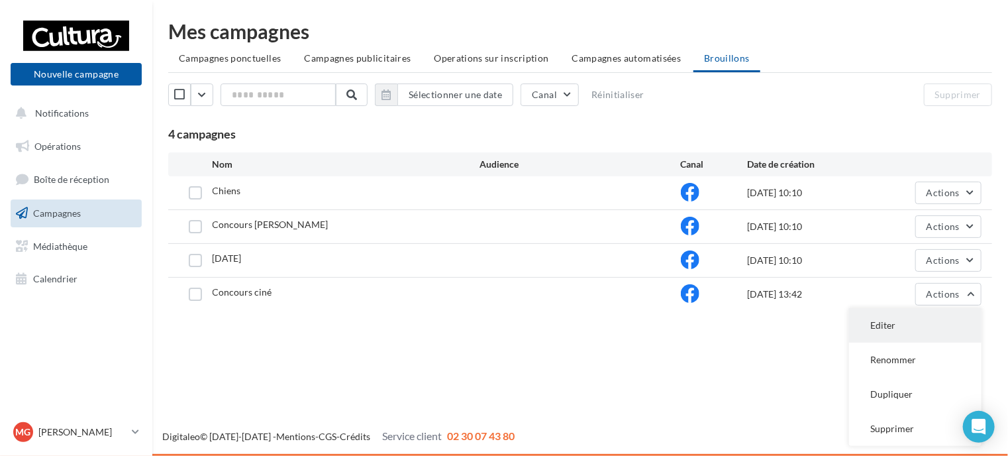
click at [885, 328] on button "Editer" at bounding box center [915, 325] width 132 height 34
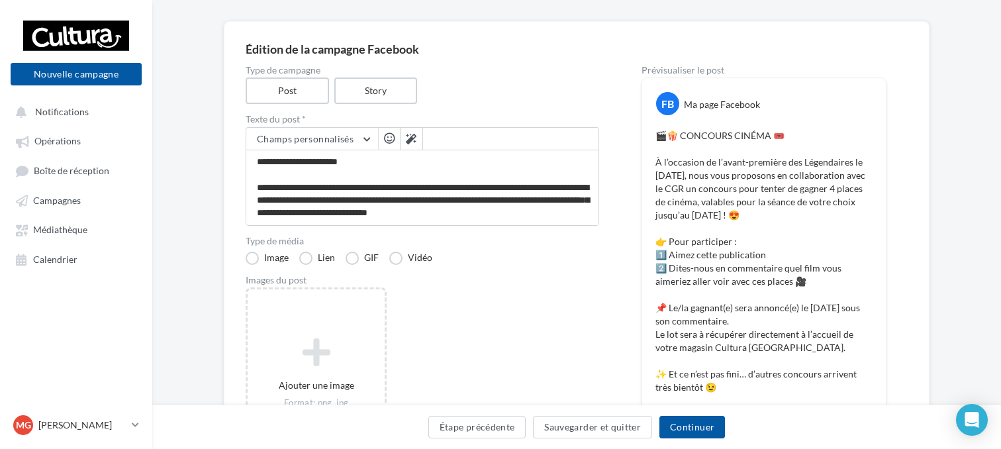
scroll to position [89, 0]
click at [503, 426] on button "Étape précédente" at bounding box center [477, 427] width 98 height 23
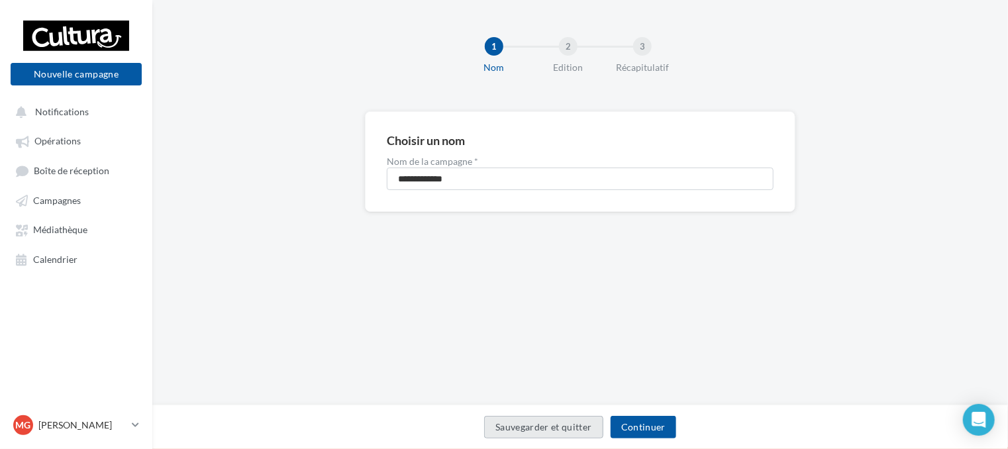
click at [532, 423] on button "Sauvegarder et quitter" at bounding box center [543, 427] width 119 height 23
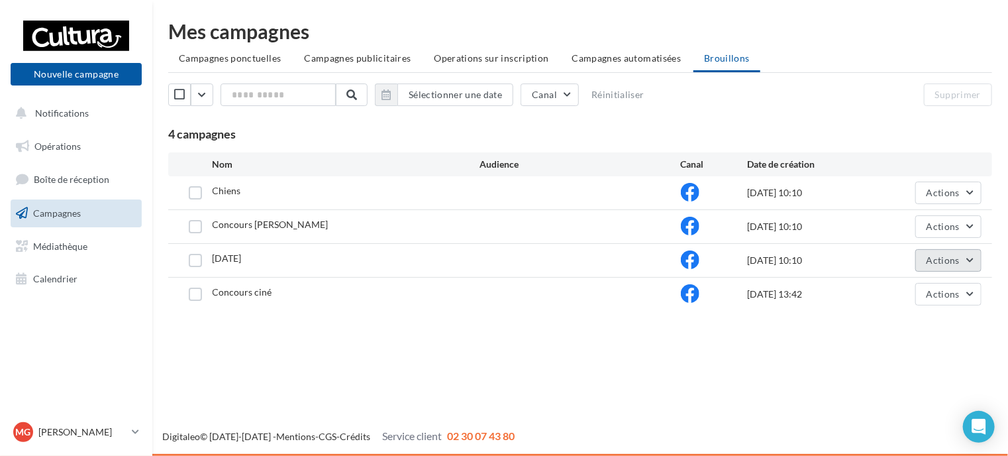
click at [966, 252] on button "Actions" at bounding box center [948, 260] width 66 height 23
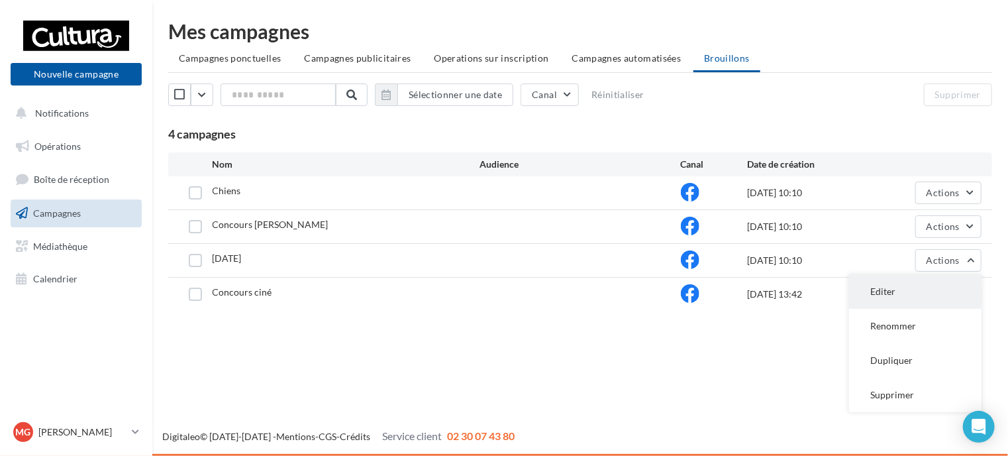
click at [923, 283] on button "Editer" at bounding box center [915, 291] width 132 height 34
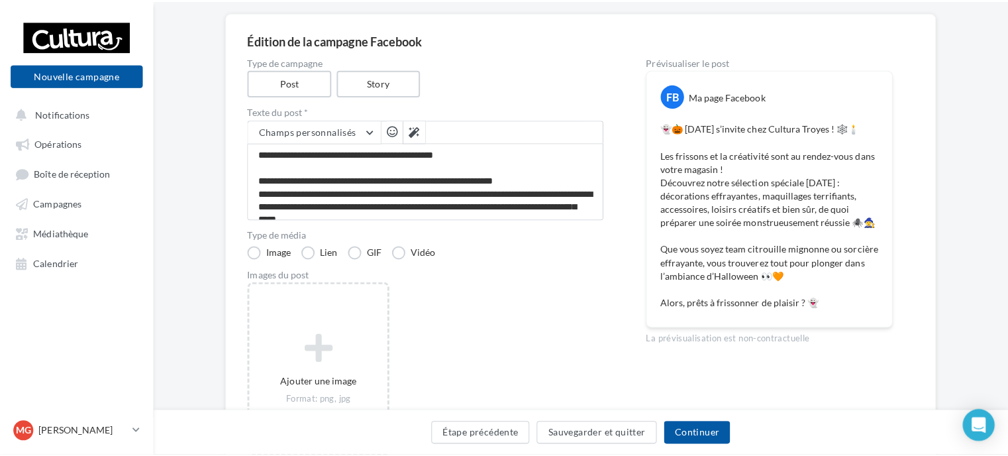
scroll to position [100, 0]
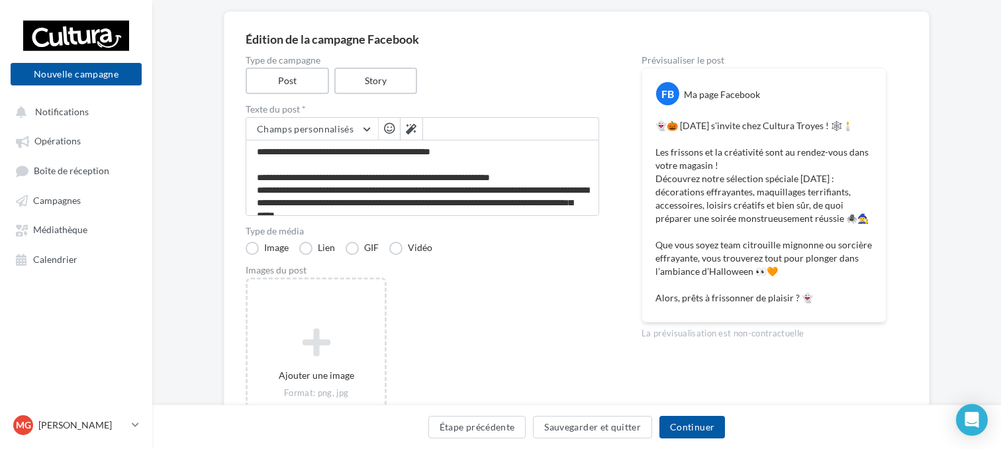
click at [402, 317] on div "Ajouter une image Format: png, jpg" at bounding box center [428, 370] width 364 height 186
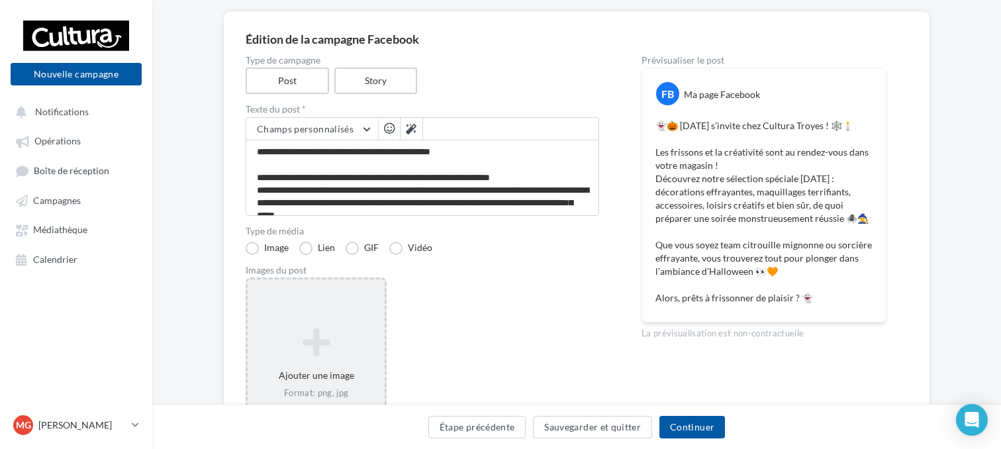
click at [358, 333] on icon at bounding box center [316, 342] width 126 height 32
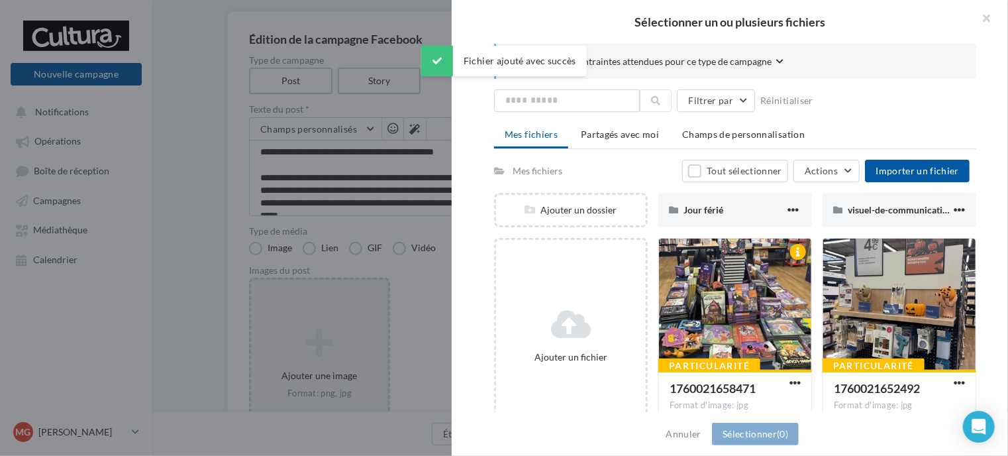
click at [630, 191] on div "Mes fichiers Tout sélectionner Actions Importer un fichier Ajouter un dossier J…" at bounding box center [735, 405] width 482 height 491
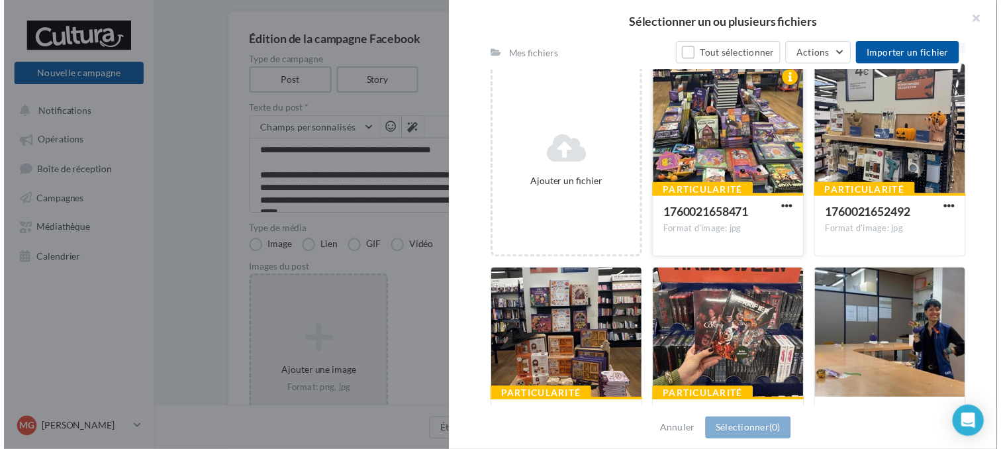
scroll to position [191, 0]
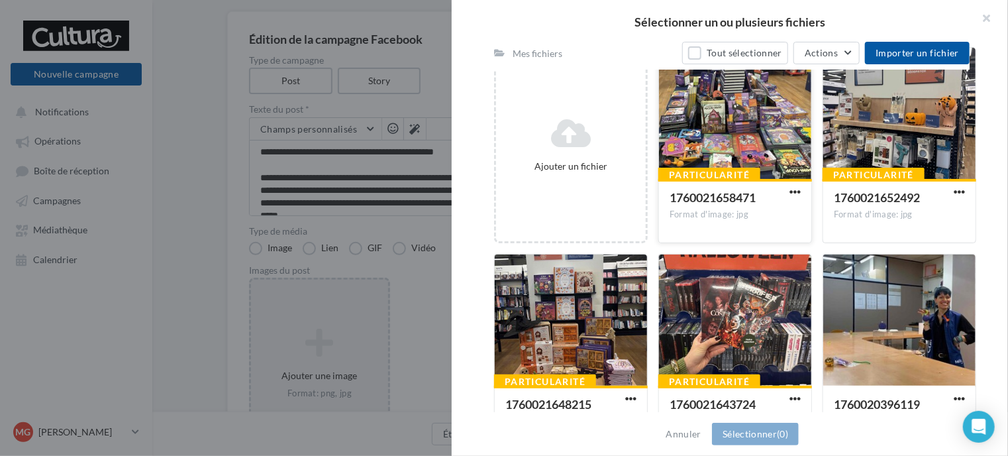
click at [752, 305] on div at bounding box center [735, 320] width 152 height 132
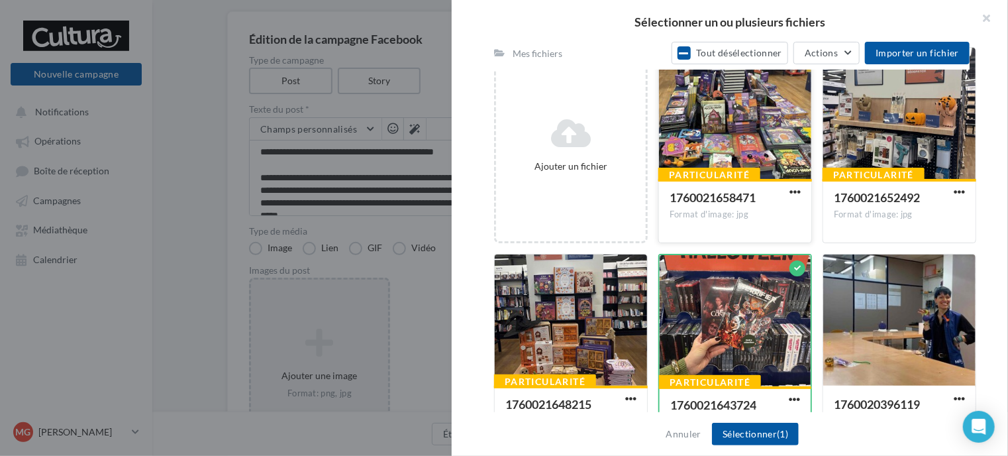
click at [725, 130] on div at bounding box center [735, 114] width 152 height 132
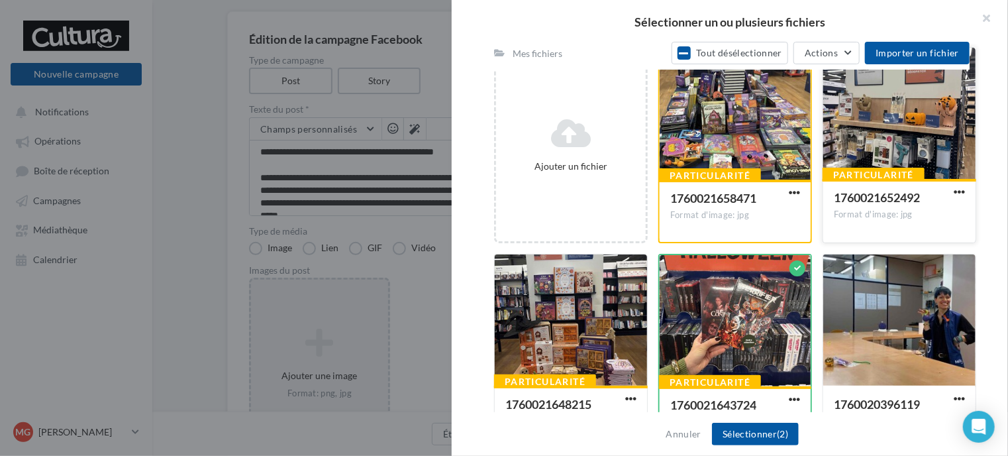
click at [893, 138] on div at bounding box center [899, 114] width 152 height 132
click at [587, 325] on div at bounding box center [571, 320] width 152 height 132
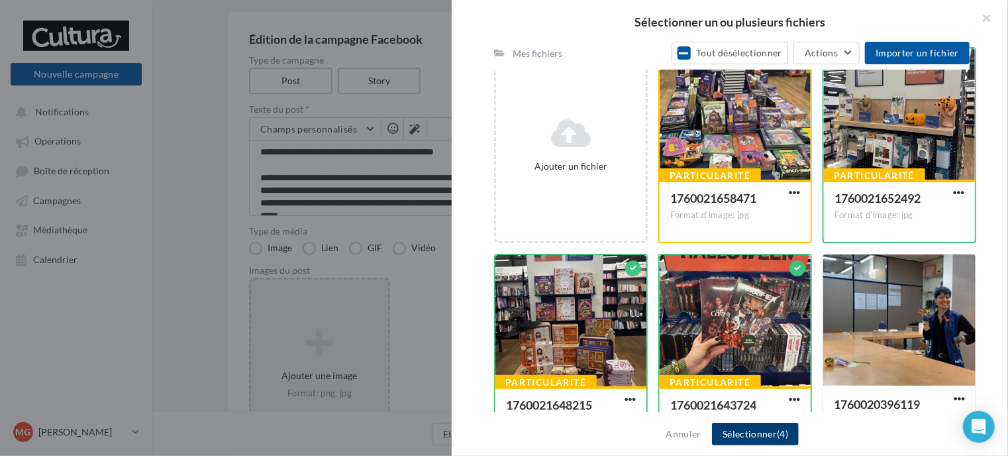
click at [742, 430] on button "Sélectionner (4)" at bounding box center [755, 434] width 87 height 23
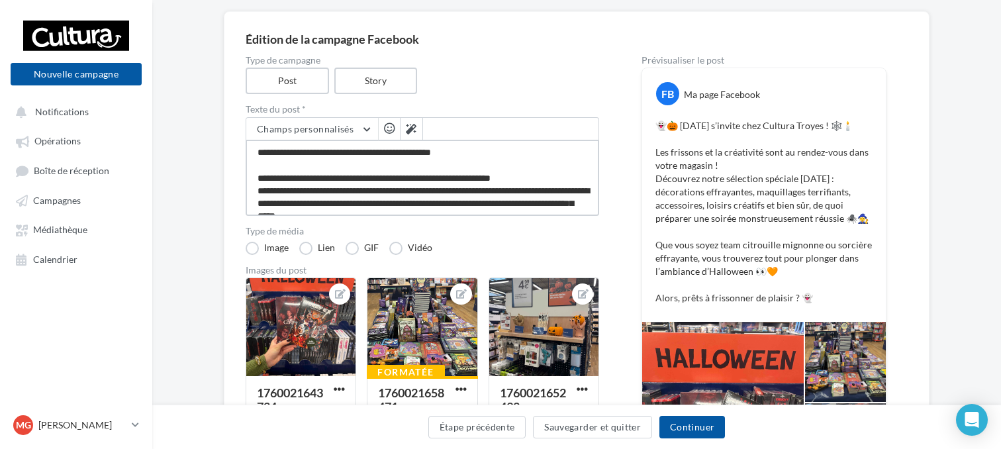
drag, startPoint x: 349, startPoint y: 203, endPoint x: 336, endPoint y: 203, distance: 12.6
click at [336, 203] on textarea "**********" at bounding box center [423, 178] width 354 height 76
click at [344, 199] on textarea "**********" at bounding box center [423, 178] width 354 height 76
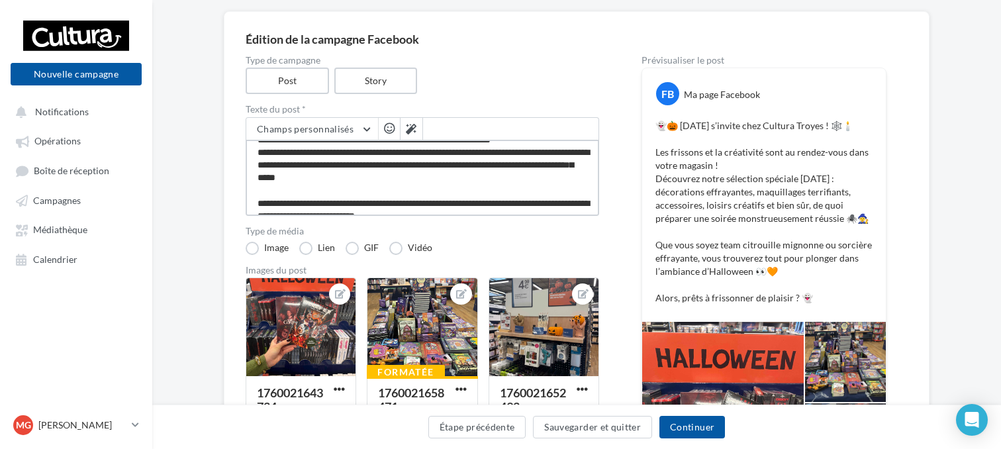
scroll to position [24, 0]
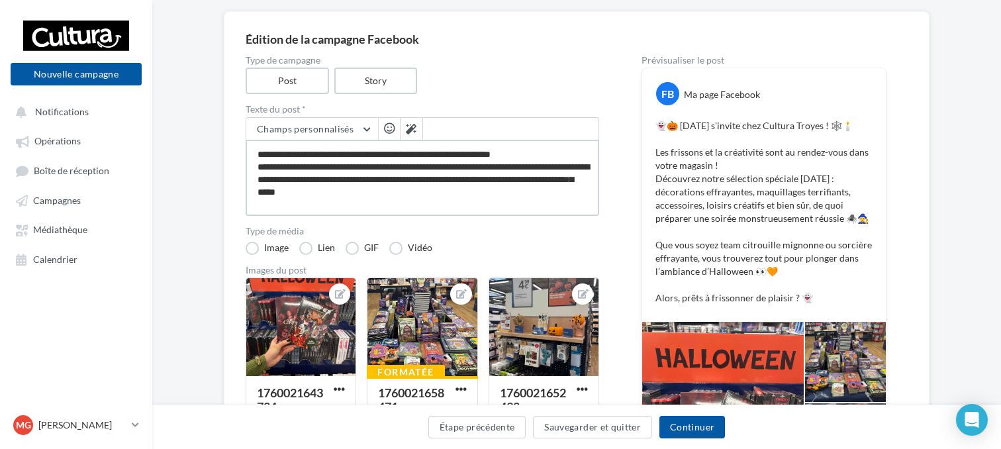
drag, startPoint x: 350, startPoint y: 201, endPoint x: 257, endPoint y: 174, distance: 96.4
click at [257, 174] on textarea "**********" at bounding box center [423, 178] width 354 height 76
type textarea "**********"
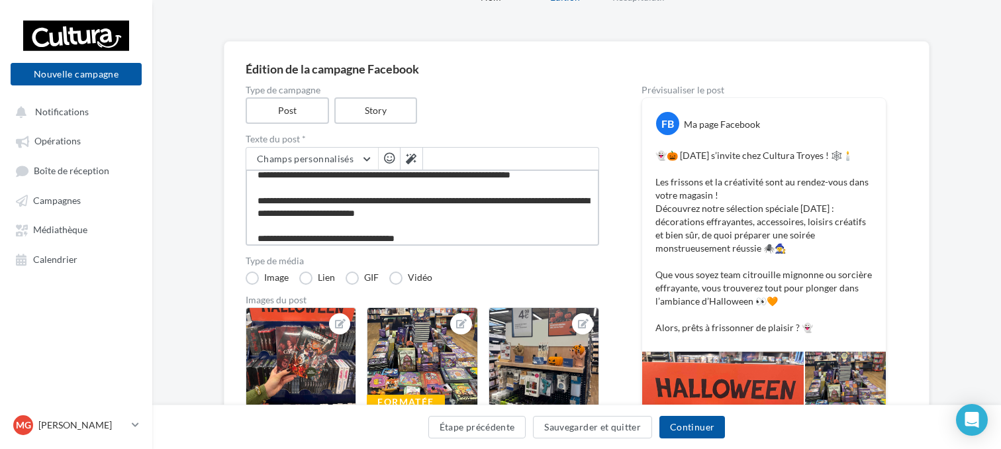
scroll to position [73, 0]
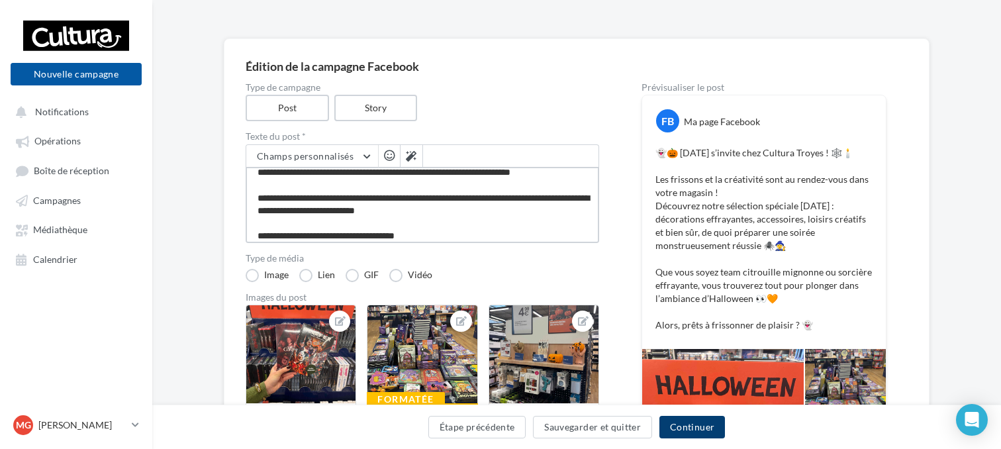
type textarea "**********"
click at [661, 422] on button "Continuer" at bounding box center [693, 427] width 66 height 23
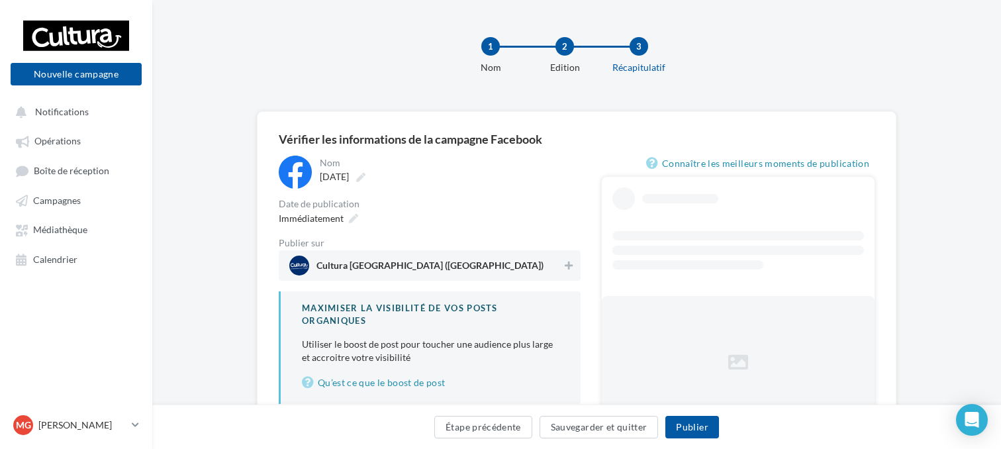
click at [479, 263] on span "Cultura Troyes (Saint-Parres-aux-Tertres)" at bounding box center [430, 268] width 227 height 15
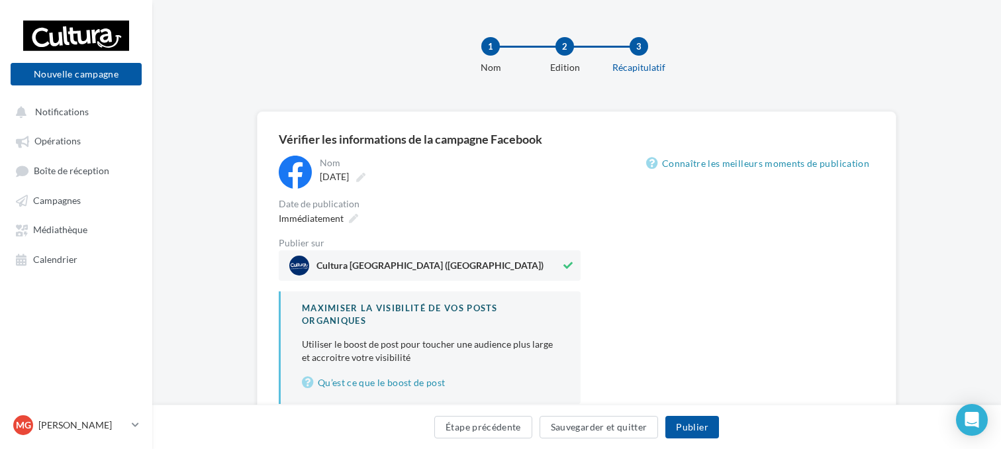
click at [360, 220] on div "Immédiatement" at bounding box center [430, 218] width 302 height 19
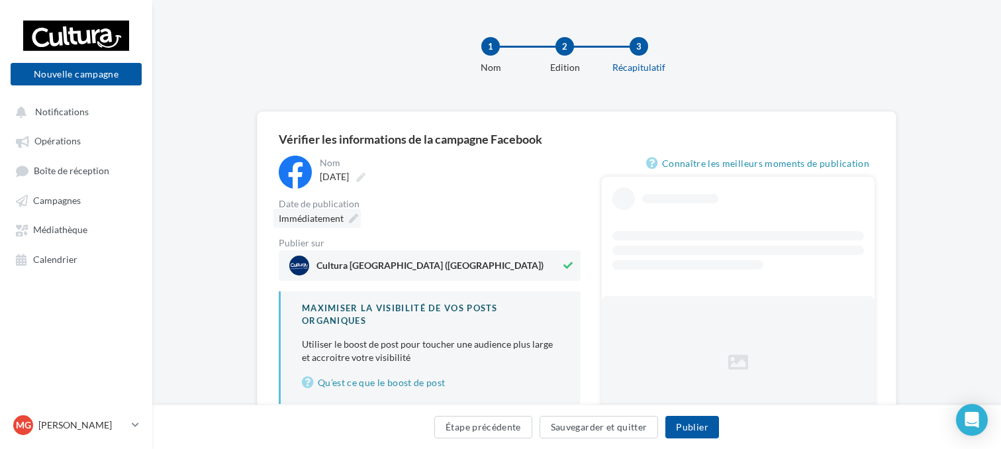
click at [350, 216] on icon at bounding box center [353, 218] width 9 height 9
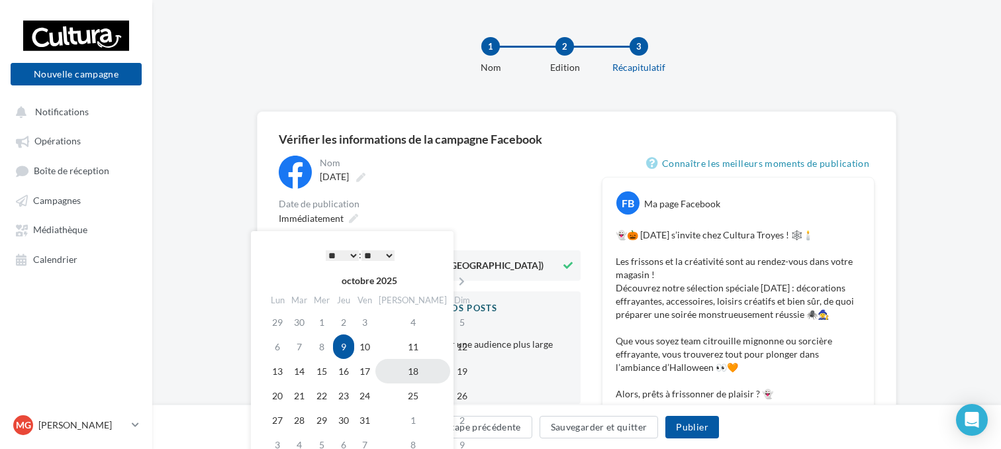
click at [400, 370] on td "18" at bounding box center [413, 371] width 75 height 25
click at [347, 257] on select "* * * * * * * * * * ** ** ** ** ** ** ** ** ** ** ** ** ** **" at bounding box center [342, 255] width 33 height 11
click at [428, 191] on div "Nom ********* Halloween Date de publication Immédiatement Publier sur Cultura T…" at bounding box center [430, 280] width 302 height 248
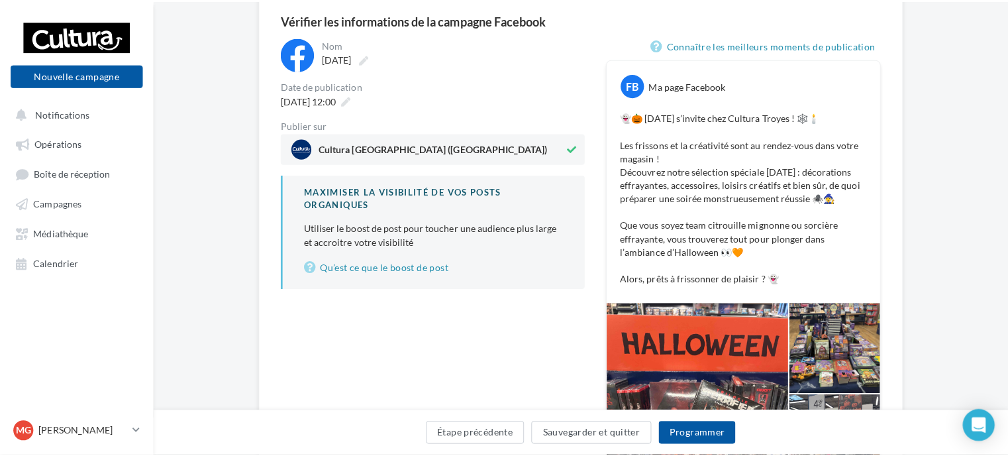
scroll to position [117, 0]
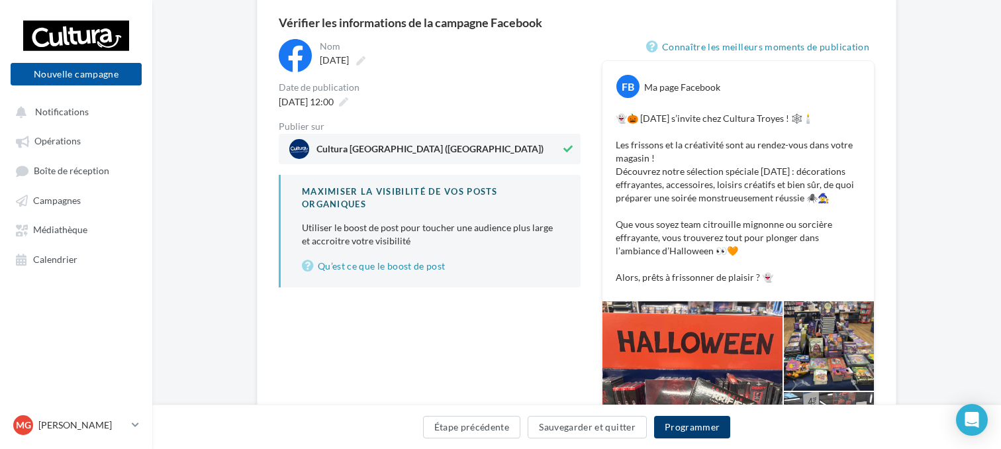
click at [679, 423] on button "Programmer" at bounding box center [692, 427] width 77 height 23
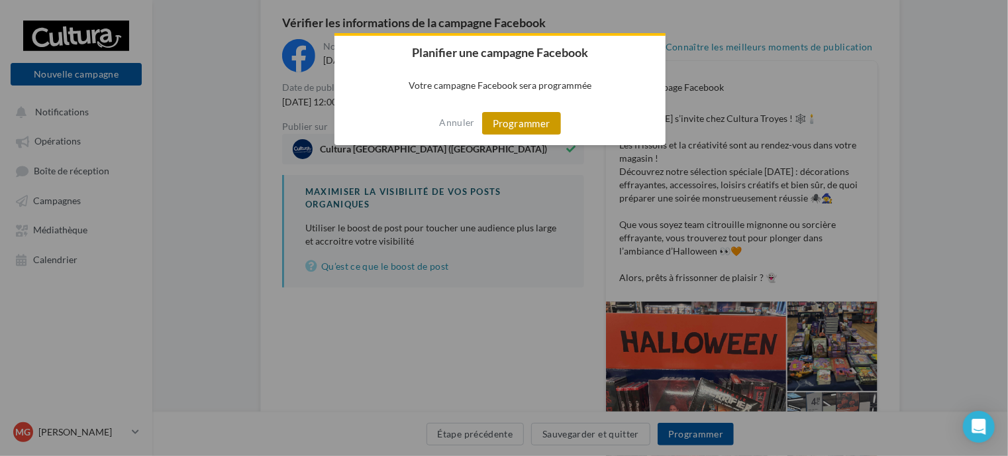
click at [521, 123] on button "Programmer" at bounding box center [521, 123] width 79 height 23
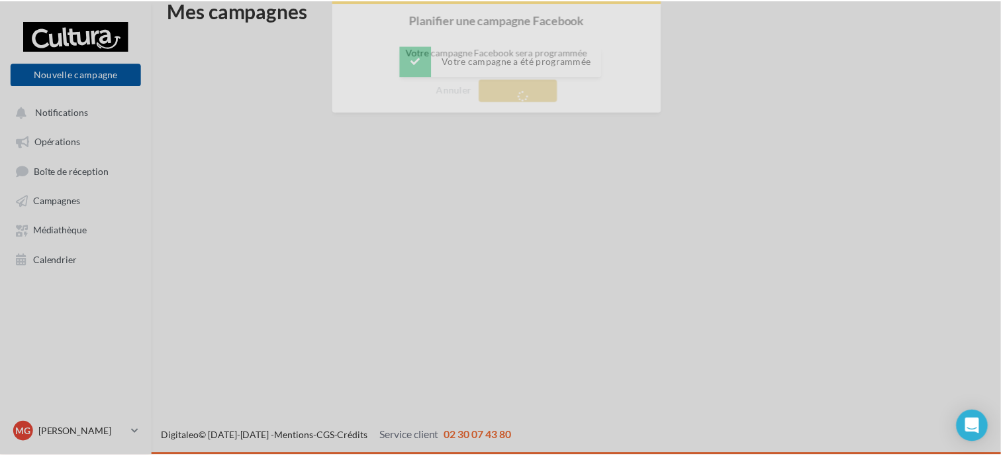
scroll to position [21, 0]
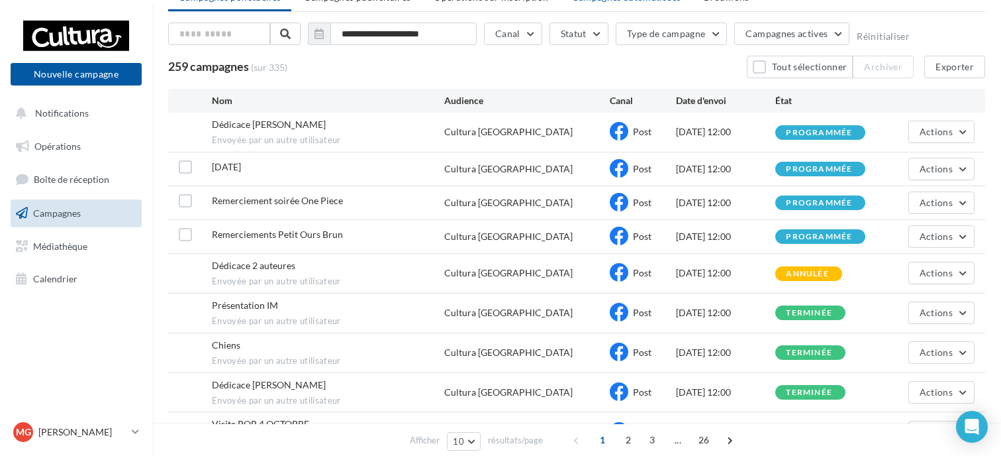
scroll to position [77, 0]
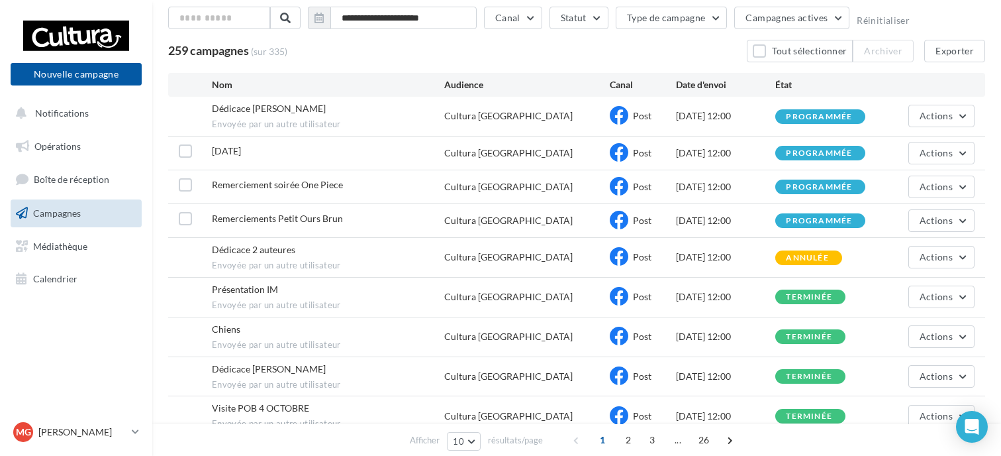
click at [691, 43] on div "259 campagnes (sur 335) Tout sélectionner Archiver Exporter" at bounding box center [576, 51] width 817 height 23
